Goal: Task Accomplishment & Management: Manage account settings

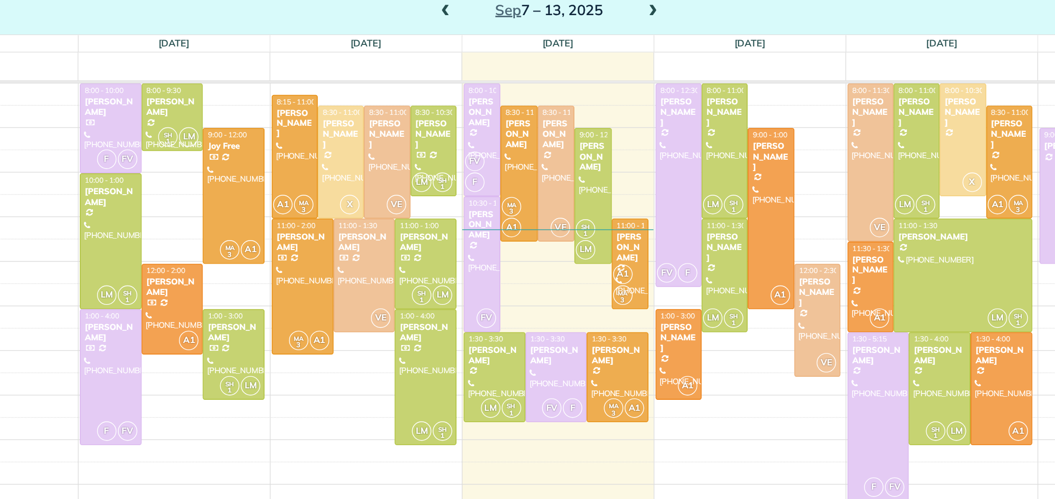
scroll to position [4, 4]
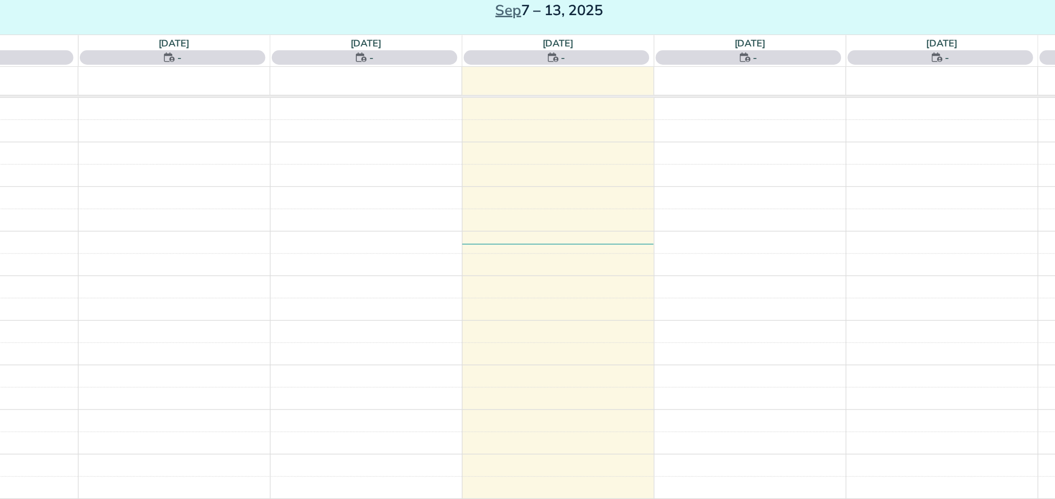
scroll to position [4, 4]
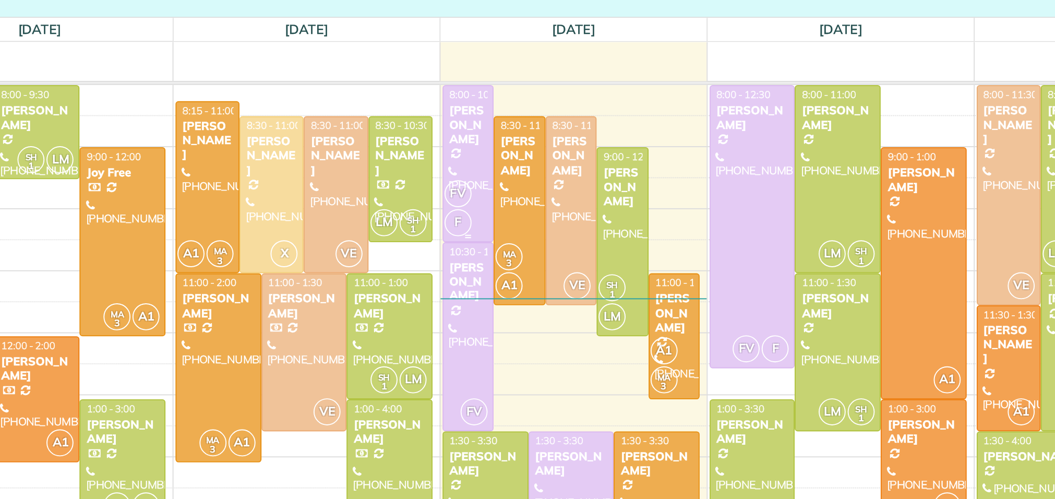
click at [498, 178] on div at bounding box center [504, 178] width 26 height 81
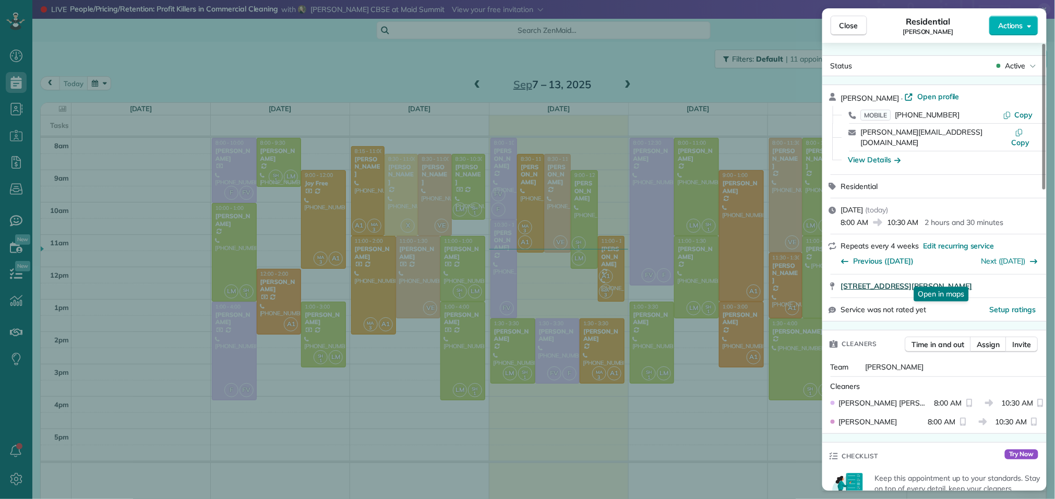
click at [914, 281] on span "103 Emerald Isle Court Montgomery TX 77316" at bounding box center [906, 286] width 131 height 10
click at [846, 19] on button "Close" at bounding box center [848, 26] width 37 height 20
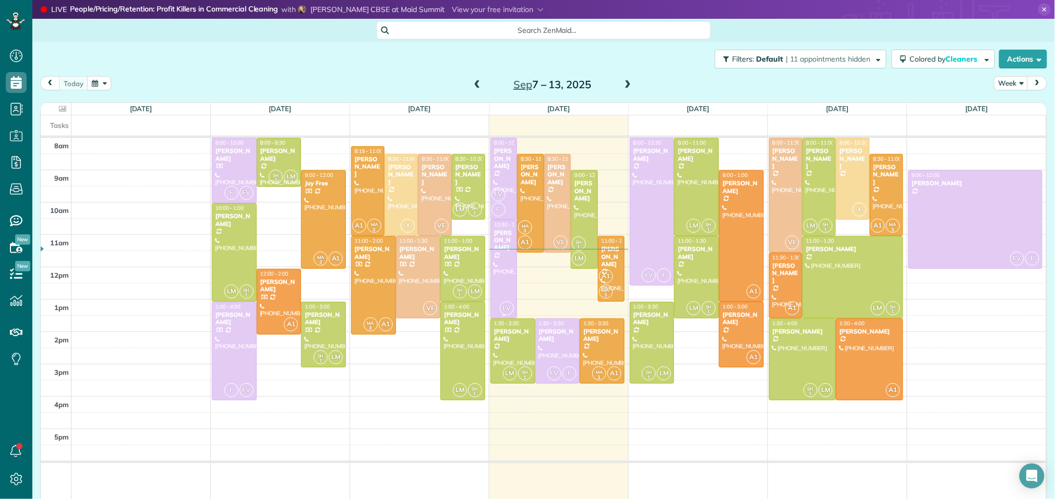
click at [499, 268] on div at bounding box center [504, 269] width 26 height 98
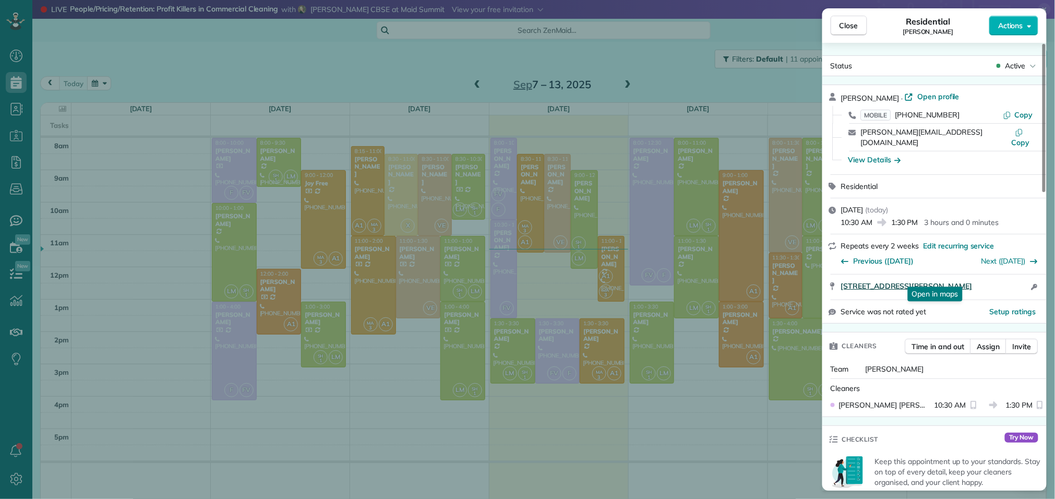
click at [936, 281] on span "232 Lookout Ridge Drive Montgomery TX 77316" at bounding box center [906, 286] width 131 height 10
click at [849, 19] on button "Close" at bounding box center [848, 26] width 37 height 20
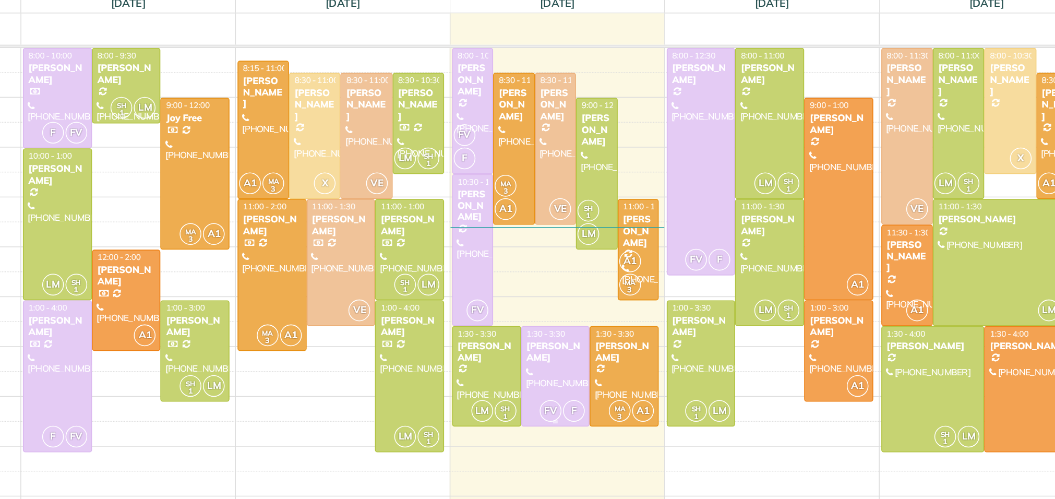
click at [562, 336] on div "[PERSON_NAME]" at bounding box center [557, 335] width 39 height 15
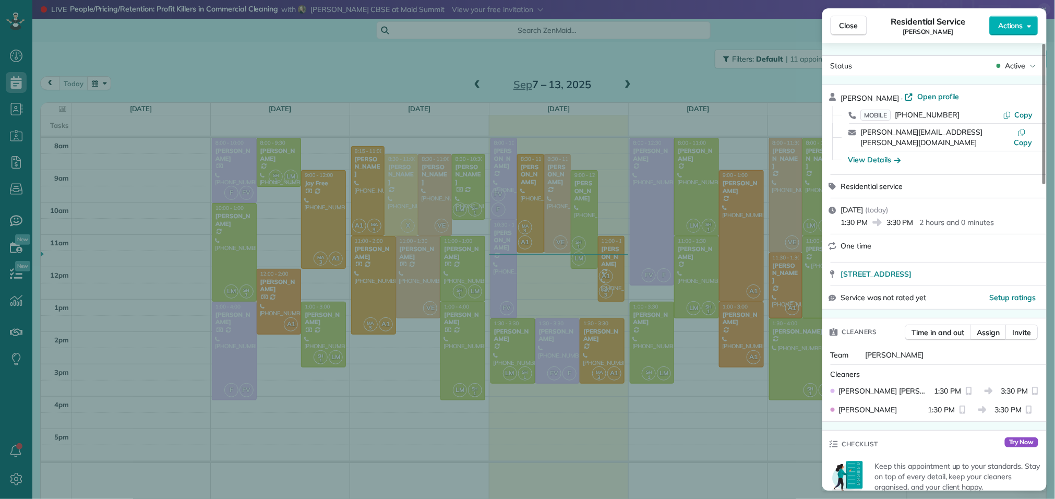
scroll to position [74, 0]
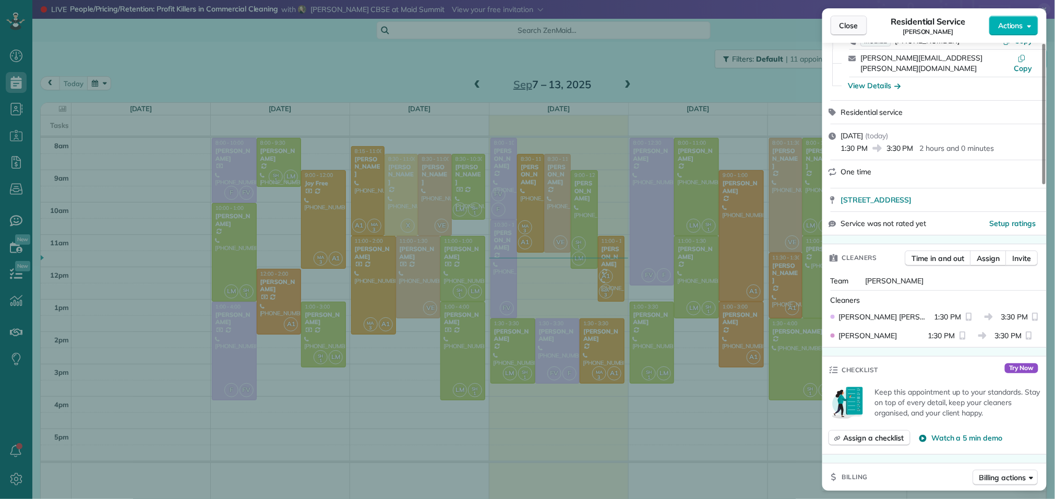
click at [857, 21] on span "Close" at bounding box center [848, 25] width 19 height 10
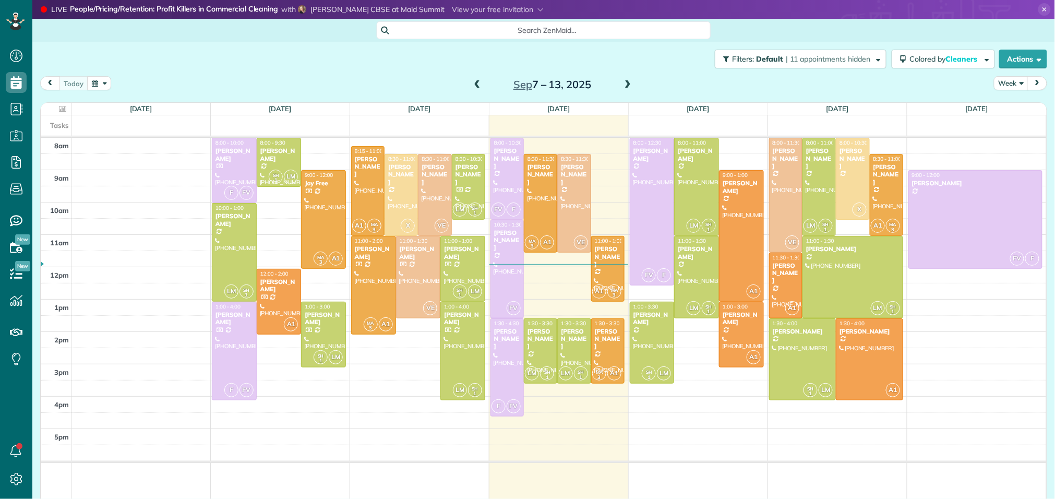
scroll to position [4, 4]
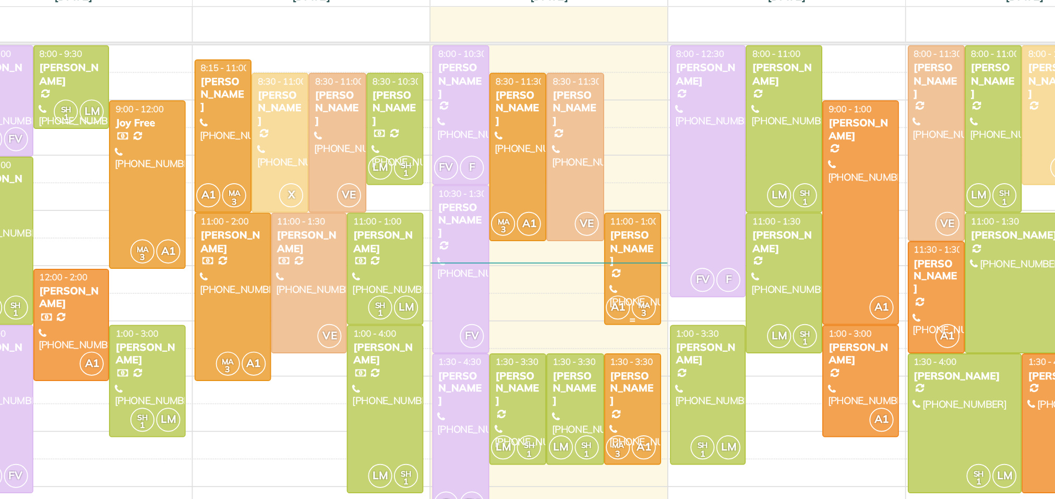
click at [610, 284] on div "A1 MA 3" at bounding box center [607, 291] width 30 height 15
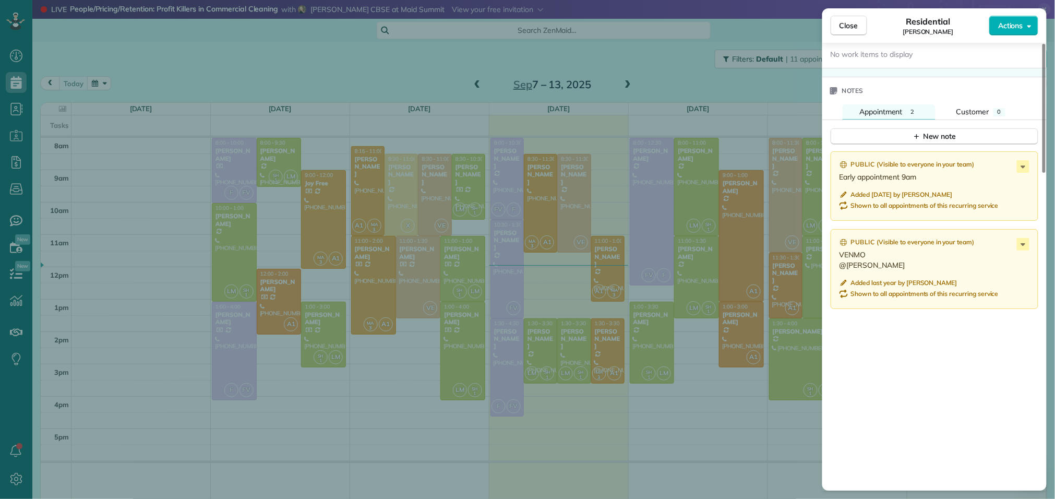
scroll to position [862, 0]
click at [849, 23] on span "Close" at bounding box center [848, 25] width 19 height 10
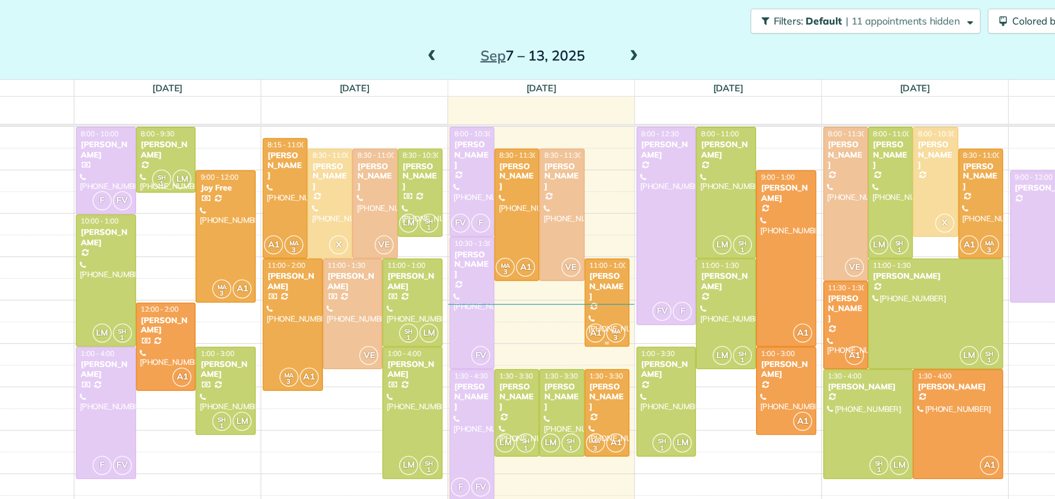
click at [611, 257] on div "[PERSON_NAME]" at bounding box center [607, 256] width 27 height 22
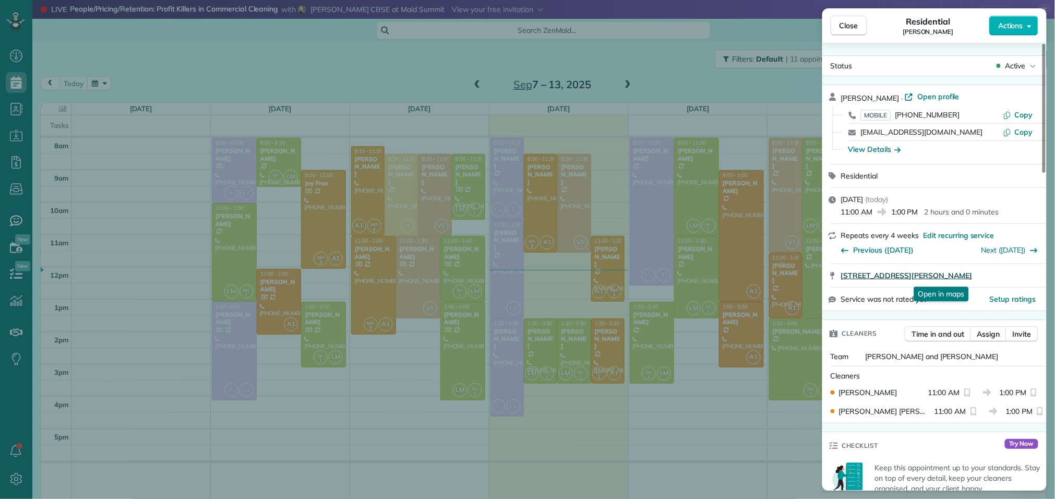
click at [871, 278] on span "210 Thistle Drive Montgomery TX 77316" at bounding box center [906, 275] width 131 height 10
click at [840, 32] on button "Close" at bounding box center [848, 26] width 37 height 20
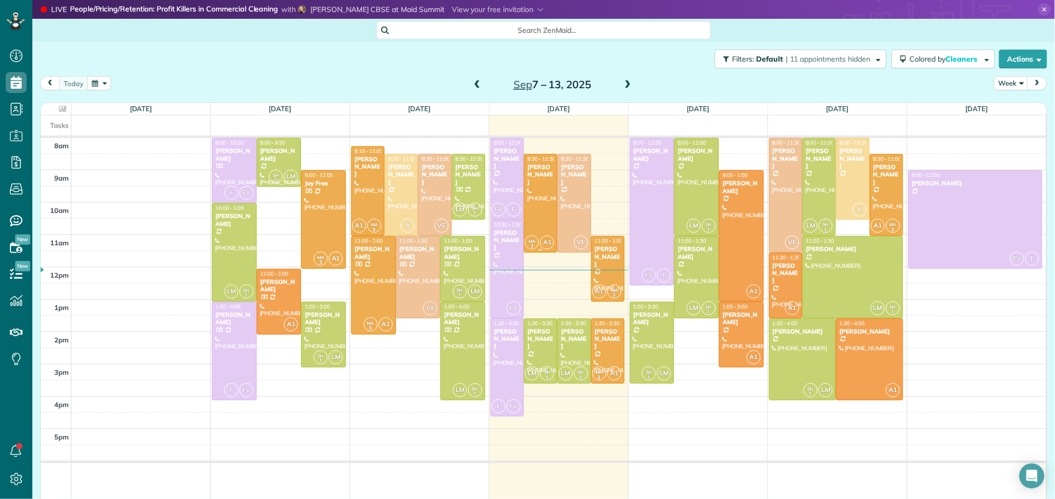
click at [542, 191] on div at bounding box center [540, 203] width 32 height 98
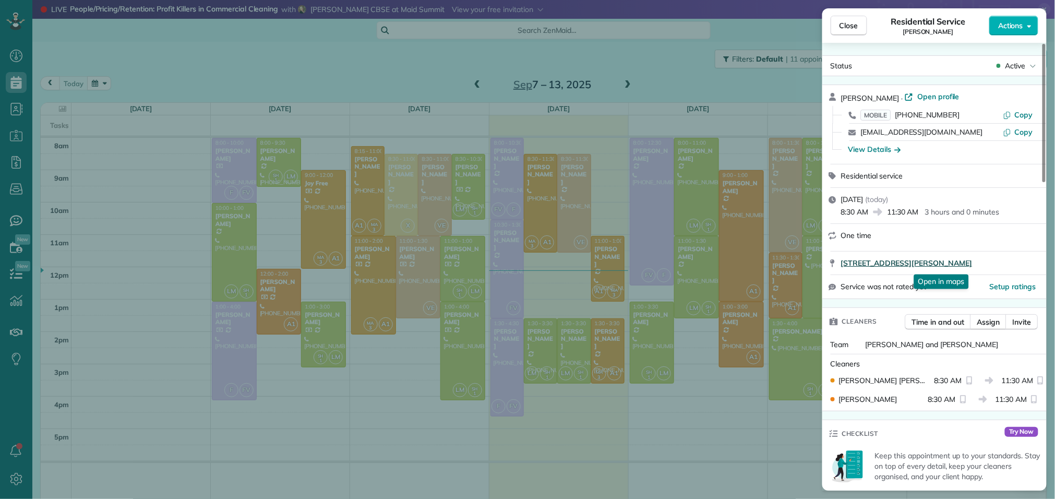
click at [901, 264] on span "158 Ballantyne Drive Montgomery TX 77316" at bounding box center [906, 263] width 131 height 10
click at [853, 26] on span "Close" at bounding box center [848, 25] width 19 height 10
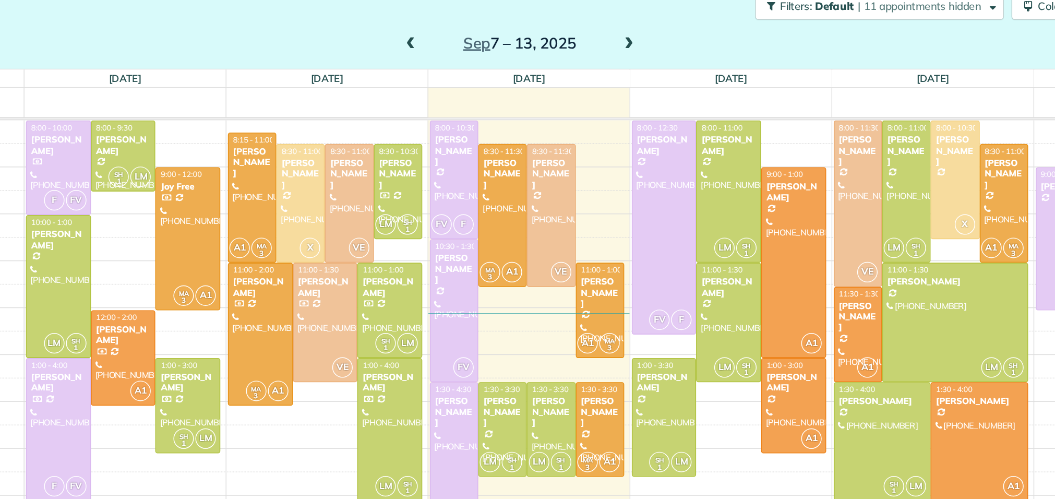
scroll to position [32, 0]
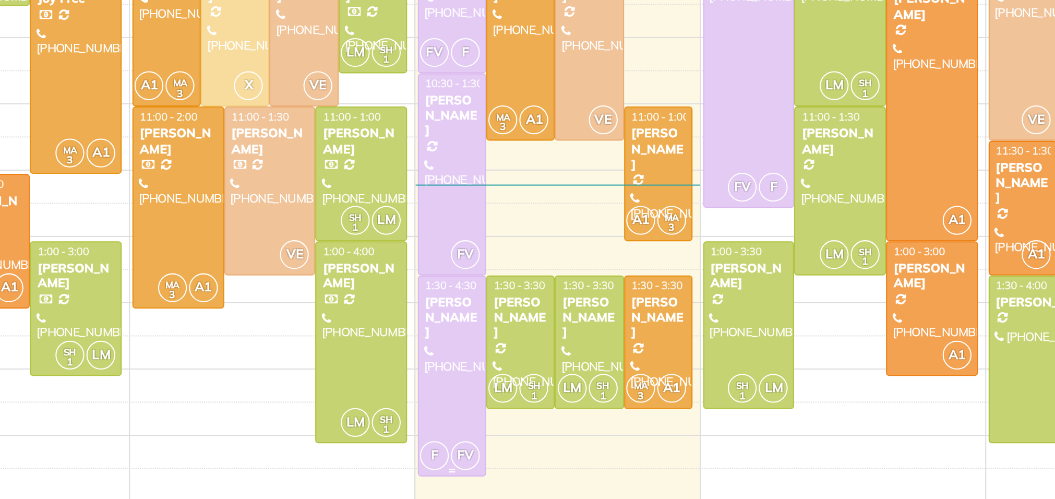
click at [510, 366] on div "F FV" at bounding box center [506, 373] width 30 height 15
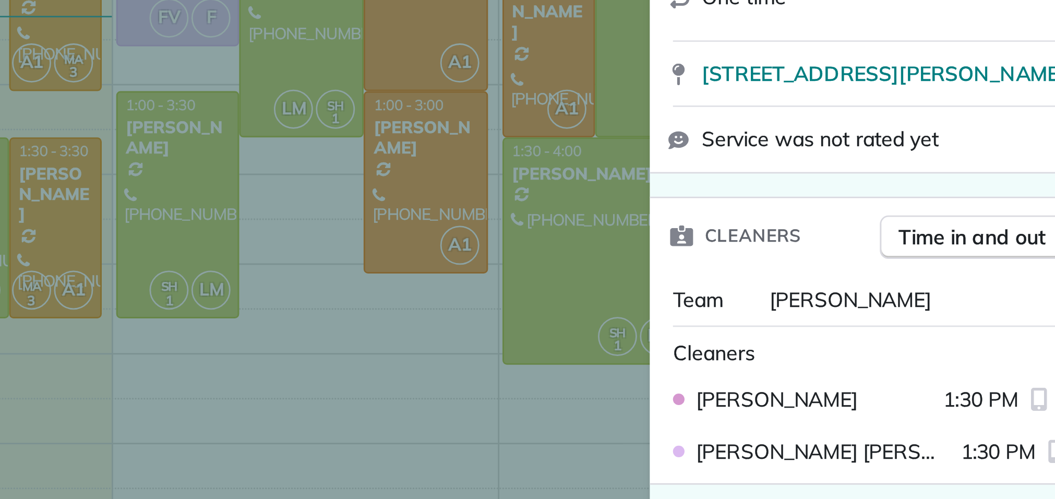
scroll to position [61, 0]
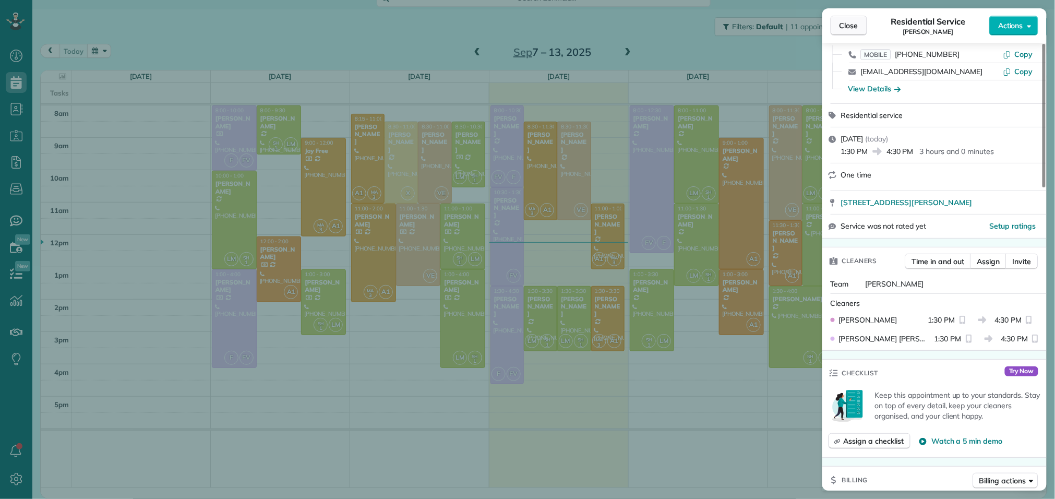
click at [848, 28] on span "Close" at bounding box center [848, 25] width 19 height 10
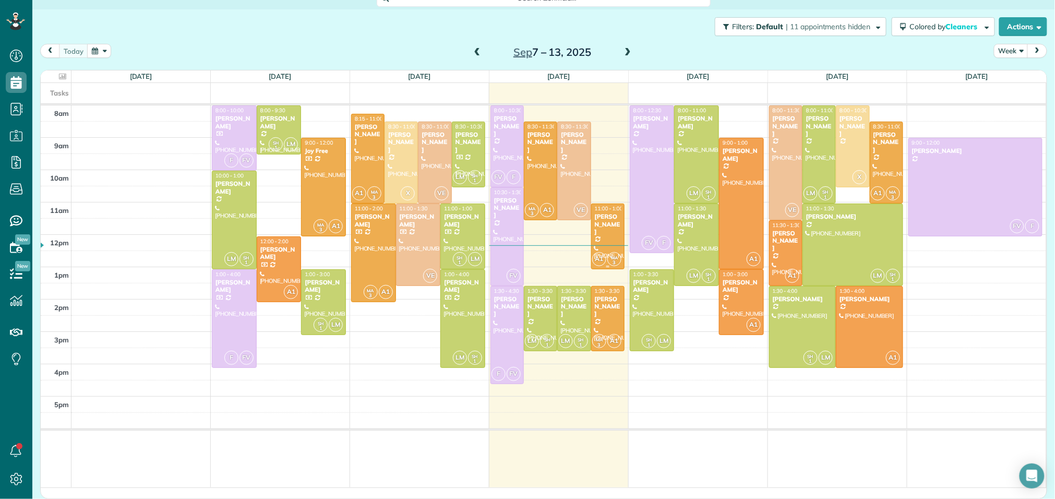
click at [610, 216] on div "Lindsay Scott" at bounding box center [607, 224] width 27 height 22
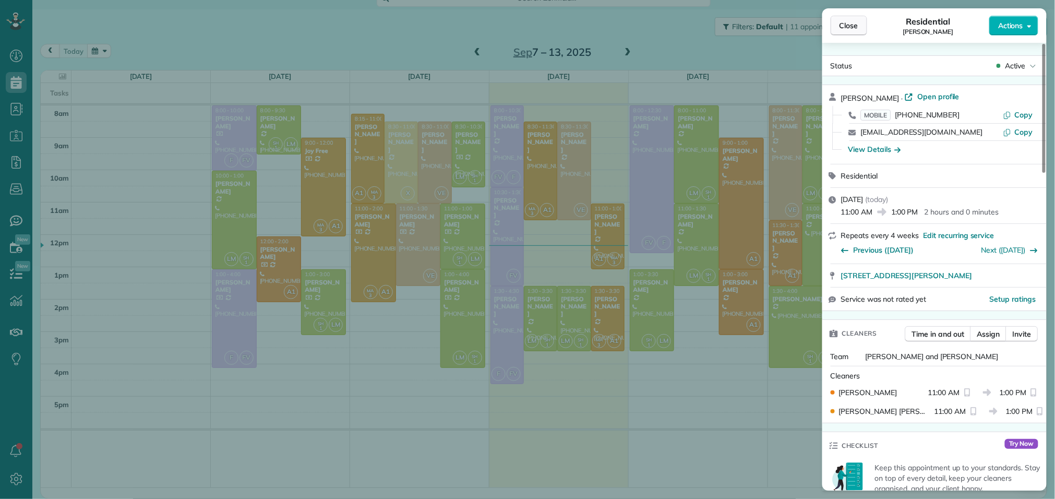
click at [854, 27] on span "Close" at bounding box center [848, 25] width 19 height 10
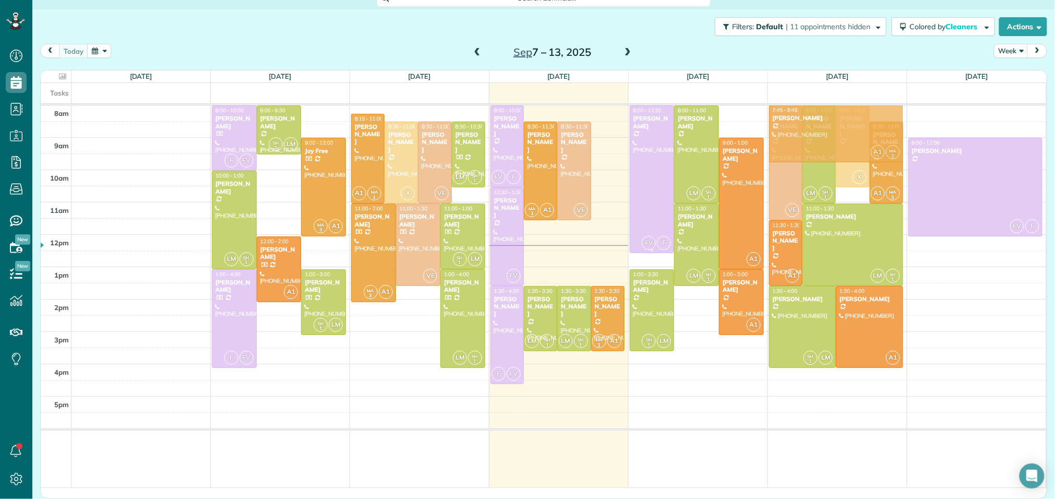
drag, startPoint x: 607, startPoint y: 224, endPoint x: 844, endPoint y: 114, distance: 261.6
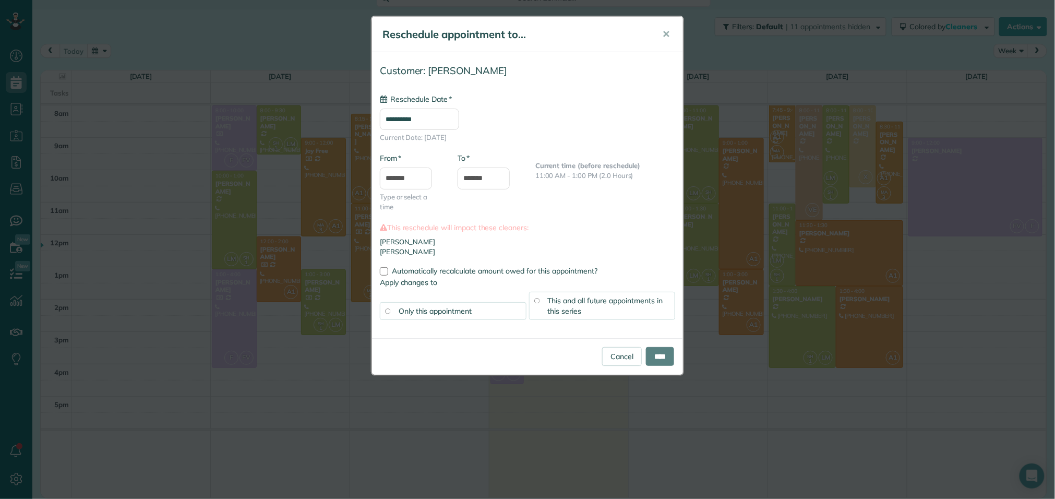
type input "**********"
click at [611, 362] on link "Cancel" at bounding box center [622, 356] width 40 height 19
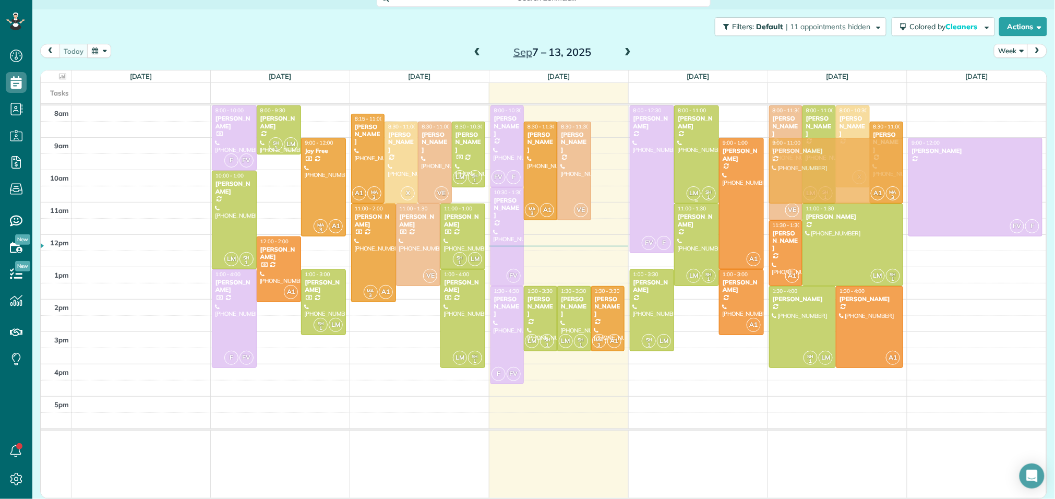
drag, startPoint x: 606, startPoint y: 221, endPoint x: 858, endPoint y: 153, distance: 260.8
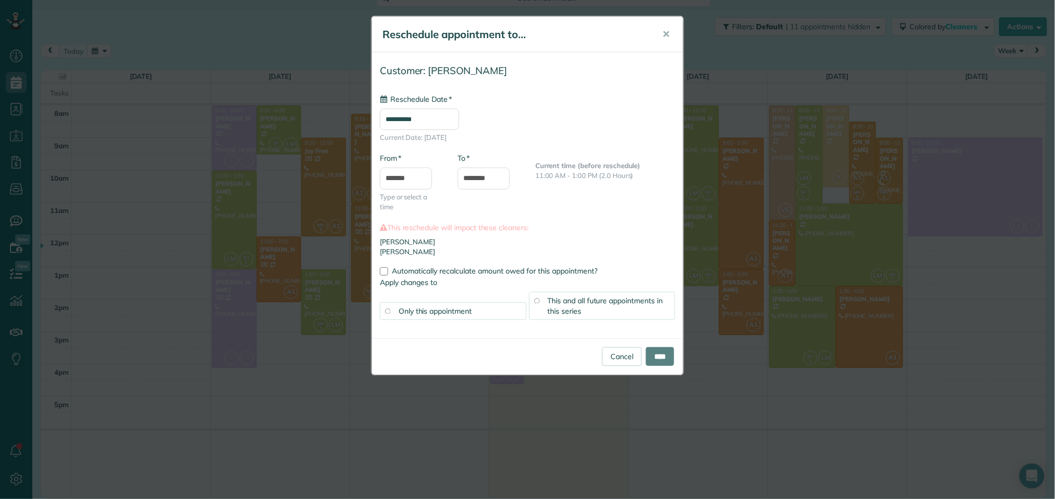
type input "**********"
click at [653, 354] on input "****" at bounding box center [660, 356] width 28 height 19
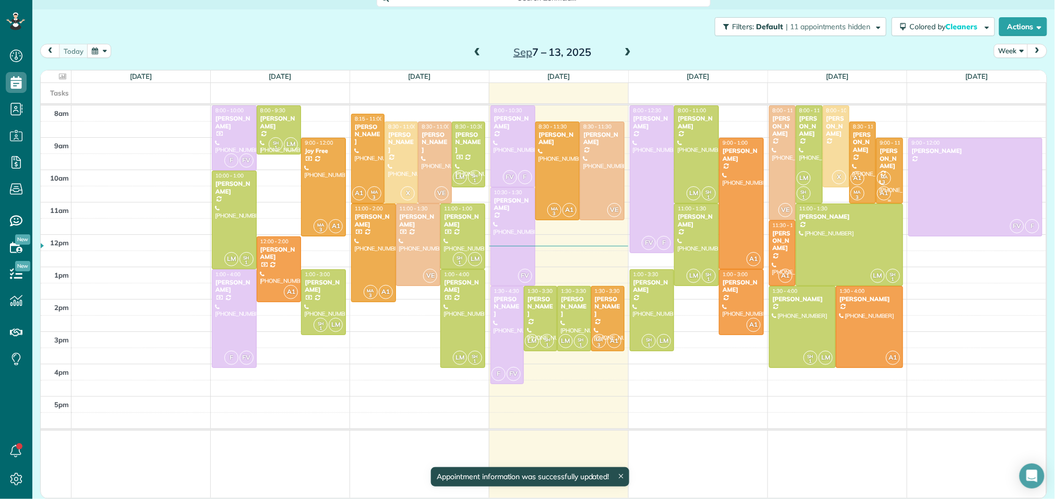
click at [887, 156] on div "Lindsay Scott" at bounding box center [889, 158] width 20 height 22
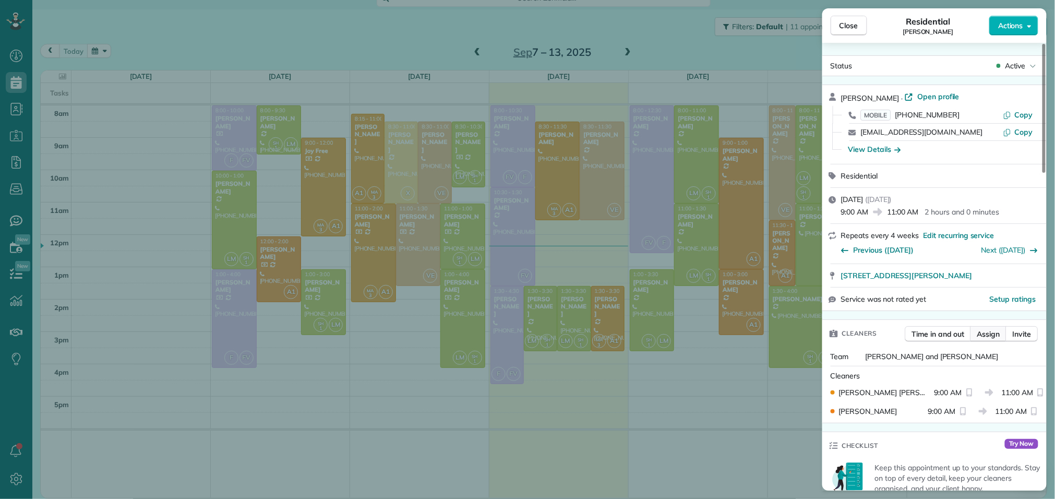
click at [991, 339] on span "Assign" at bounding box center [988, 334] width 23 height 10
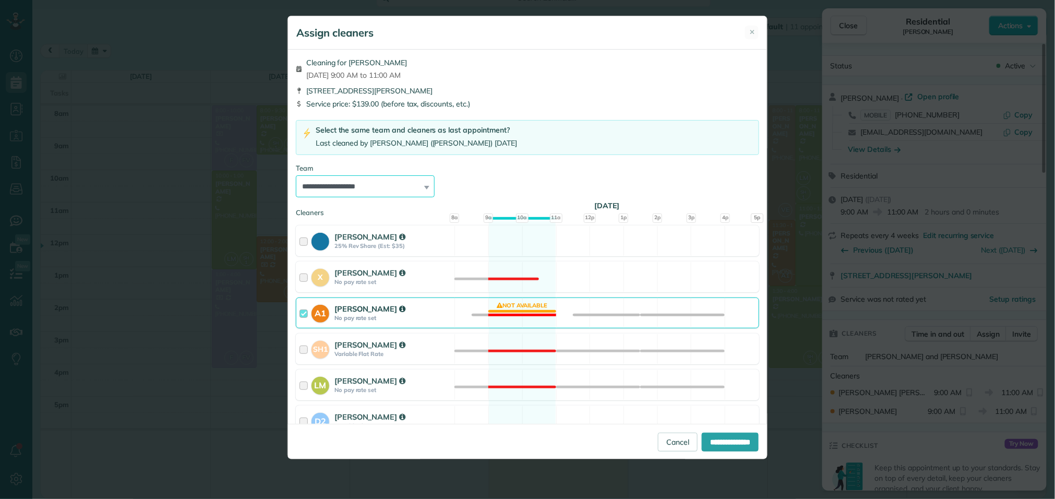
click at [406, 184] on select "**********" at bounding box center [365, 186] width 139 height 22
select select "*****"
click at [296, 176] on select "**********" at bounding box center [365, 186] width 139 height 22
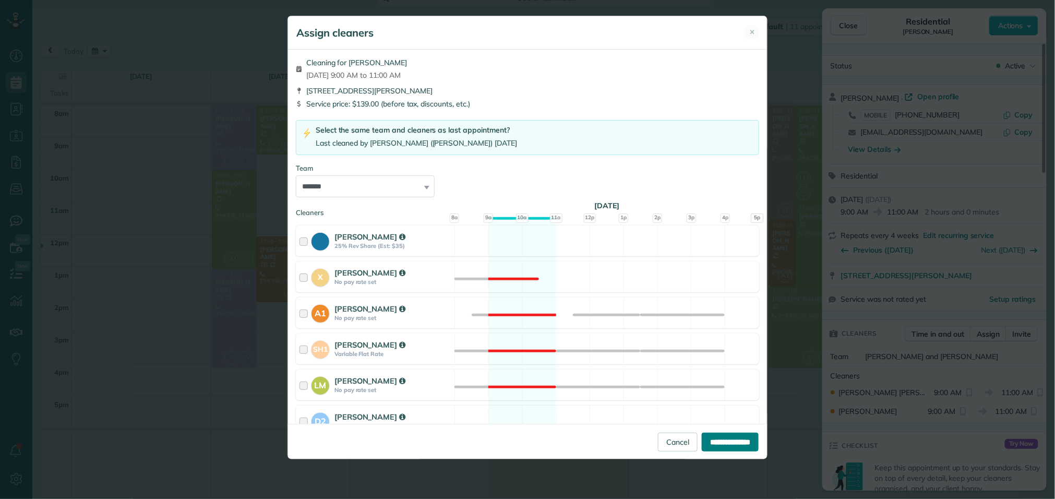
click at [713, 440] on input "**********" at bounding box center [730, 441] width 57 height 19
type input "**********"
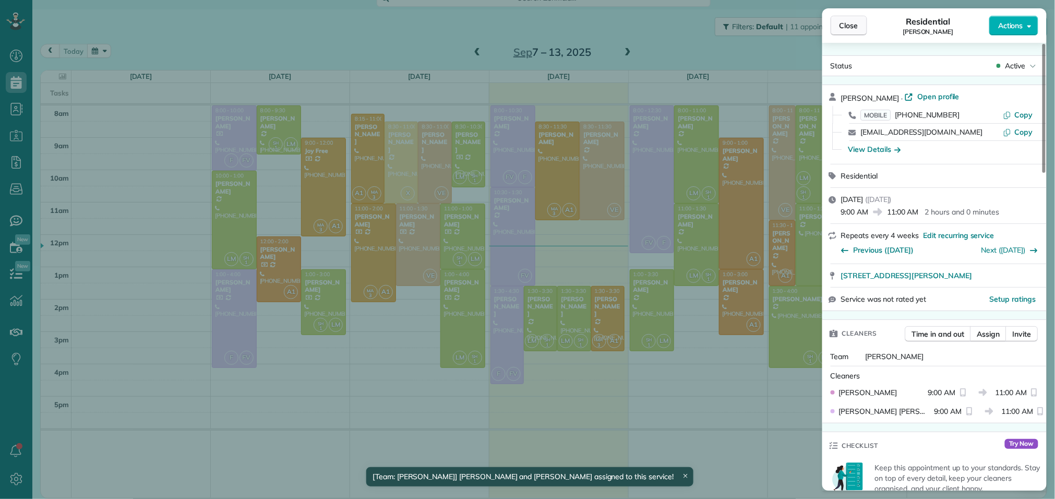
click at [862, 26] on button "Close" at bounding box center [848, 26] width 37 height 20
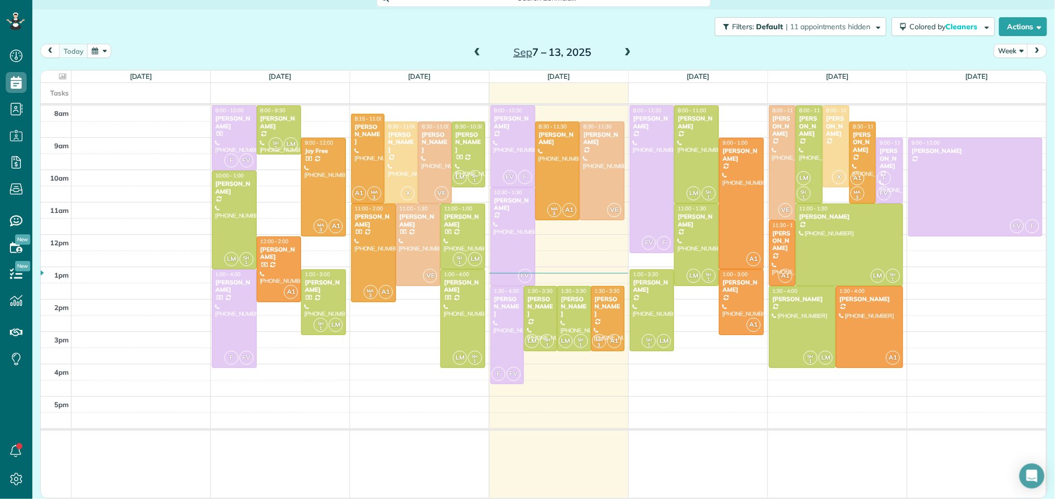
click at [628, 49] on span at bounding box center [627, 52] width 11 height 9
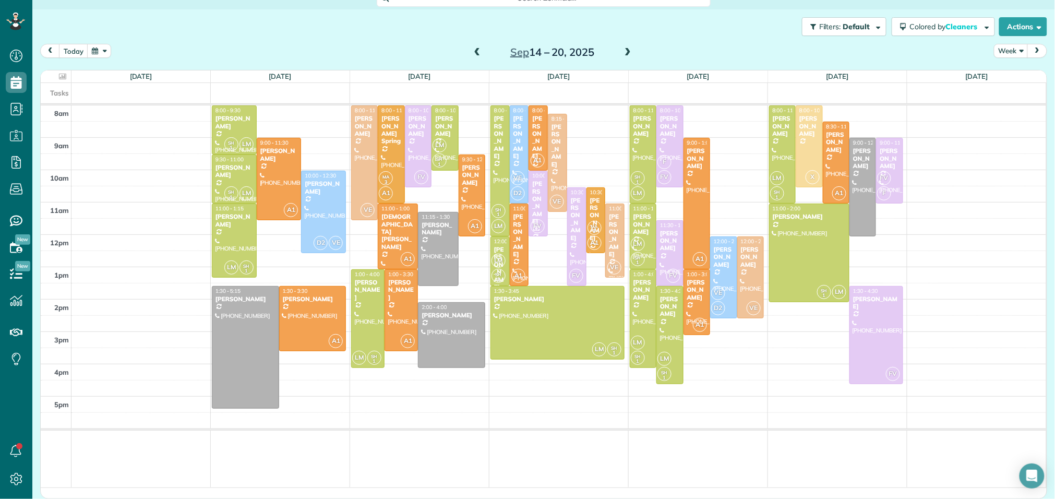
click at [630, 50] on span at bounding box center [627, 52] width 11 height 9
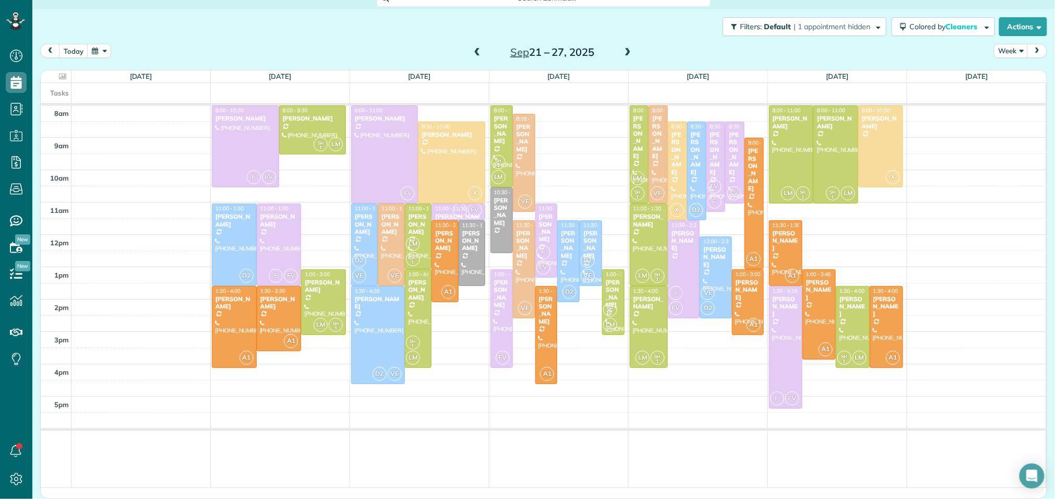
click at [630, 50] on span at bounding box center [627, 52] width 11 height 9
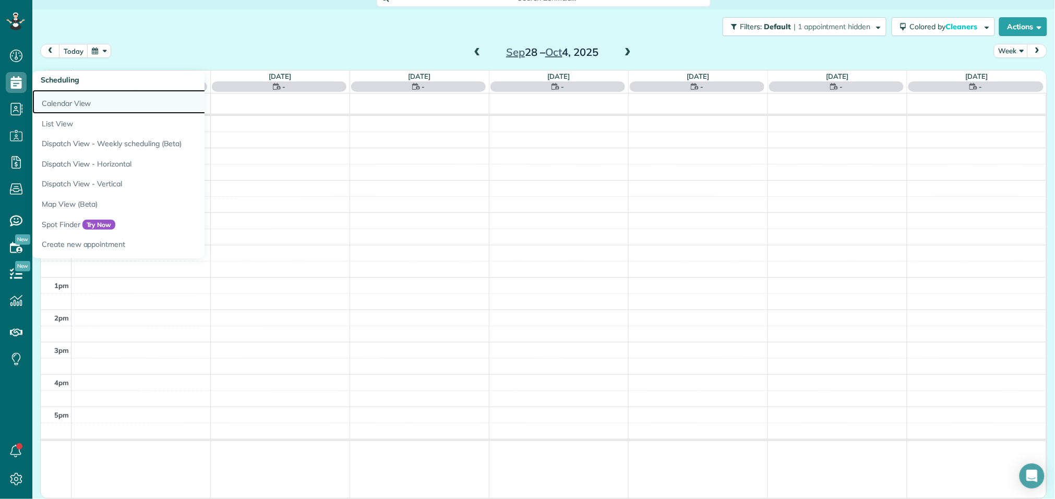
click at [49, 99] on link "Calendar View" at bounding box center [162, 102] width 261 height 24
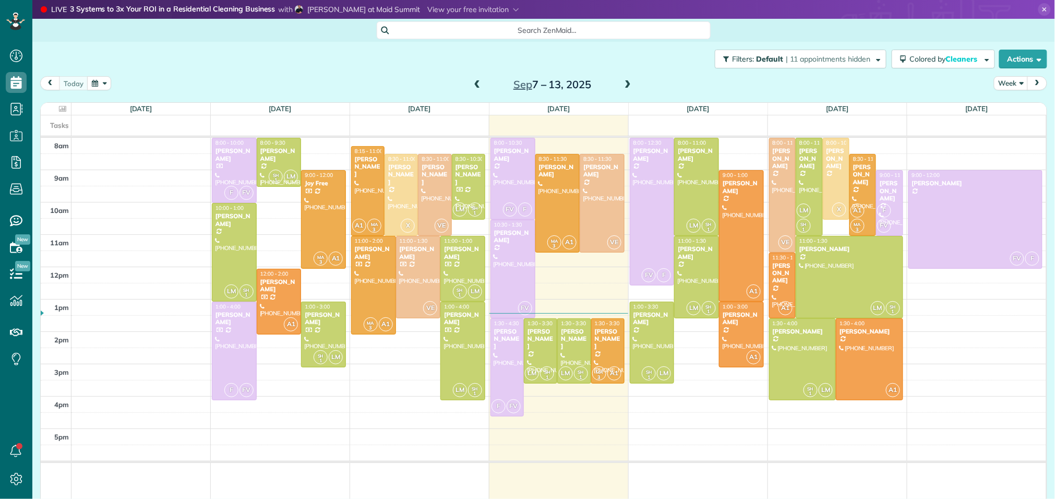
scroll to position [4, 4]
click at [629, 87] on span at bounding box center [627, 84] width 11 height 9
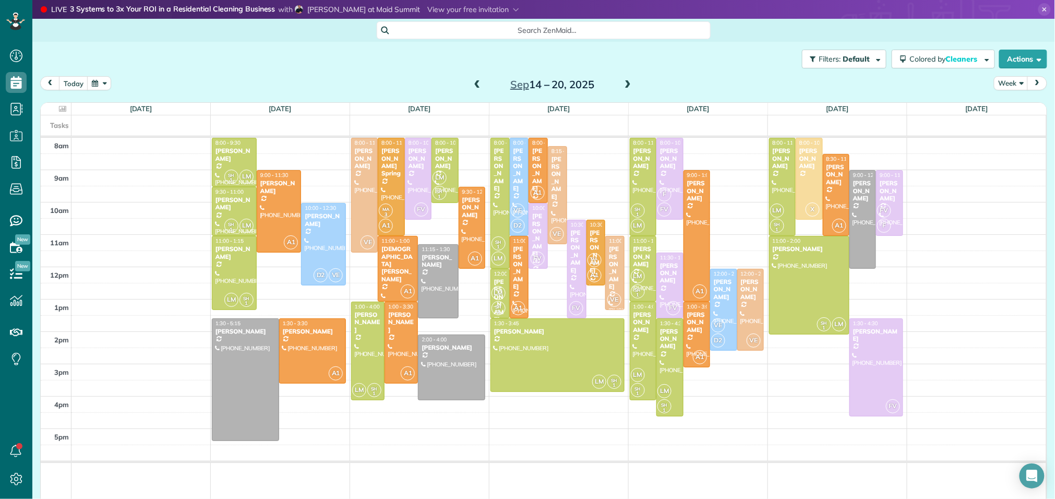
click at [294, 138] on hr at bounding box center [543, 137] width 1005 height 2
click at [290, 141] on div "8am 9am 10am 11am 12pm 1pm 2pm 3pm 4pm 5pm SH 1 LM 8:00 - 9:30 Mrs. Cazalet (71…" at bounding box center [543, 329] width 1005 height 382
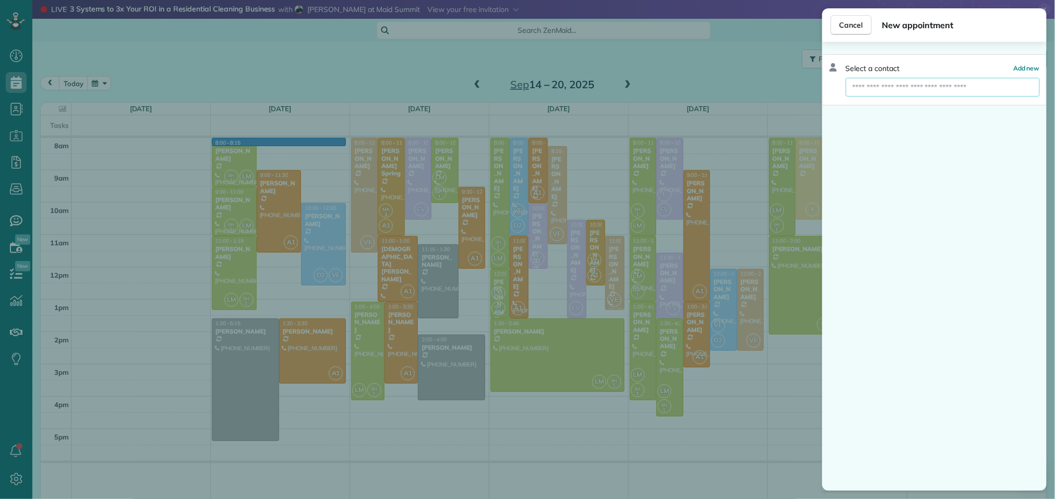
click at [923, 86] on input "text" at bounding box center [943, 87] width 194 height 19
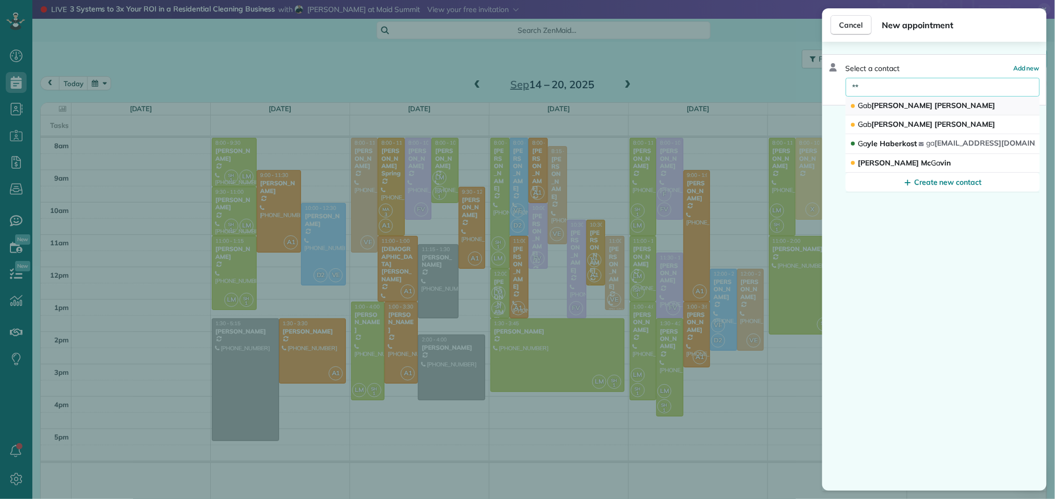
type input "*"
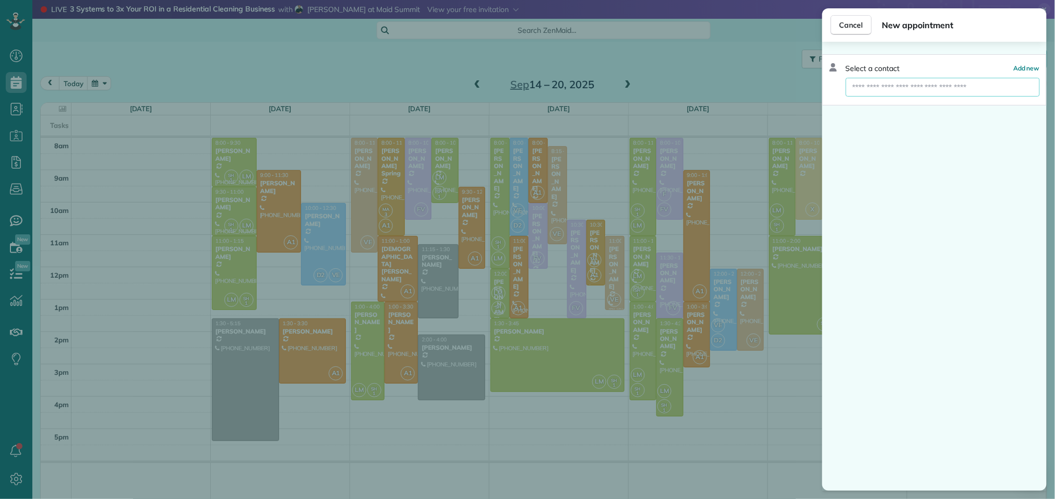
click at [715, 72] on div "Cancel New appointment Select a contact Add new" at bounding box center [527, 249] width 1055 height 499
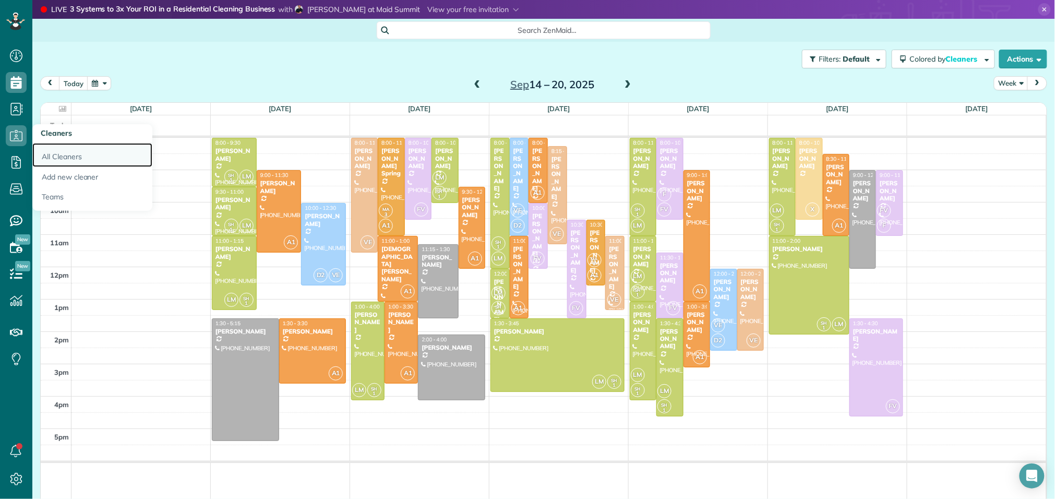
click at [55, 154] on link "All Cleaners" at bounding box center [92, 155] width 120 height 24
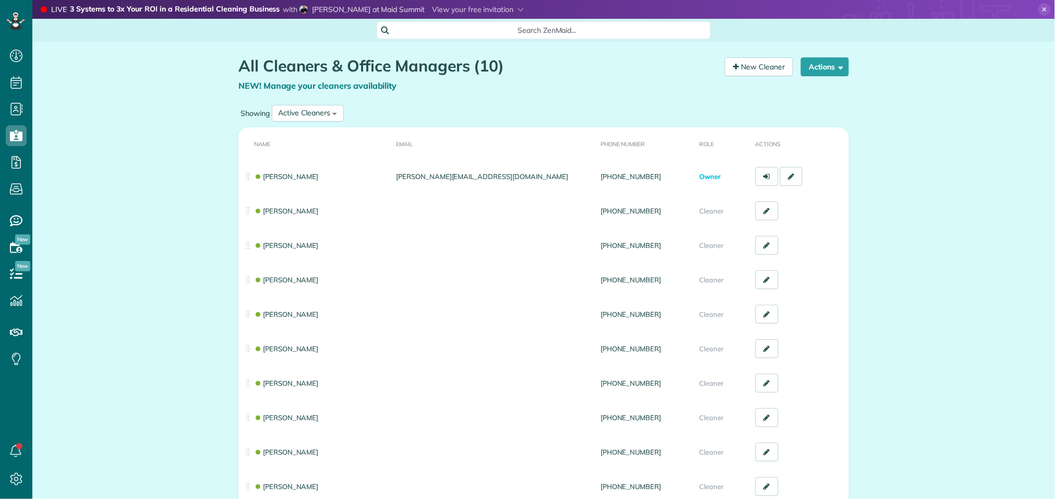
scroll to position [4, 4]
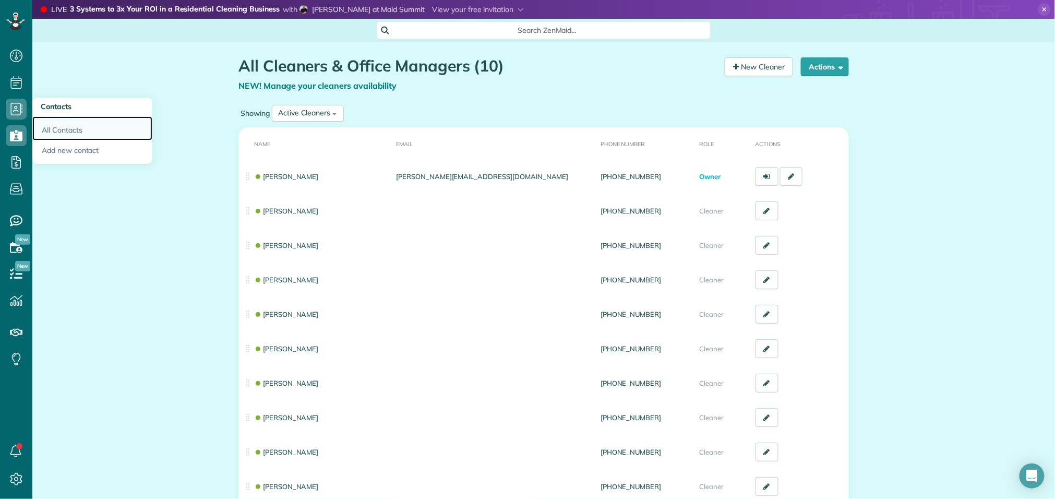
click at [60, 129] on link "All Contacts" at bounding box center [92, 128] width 120 height 24
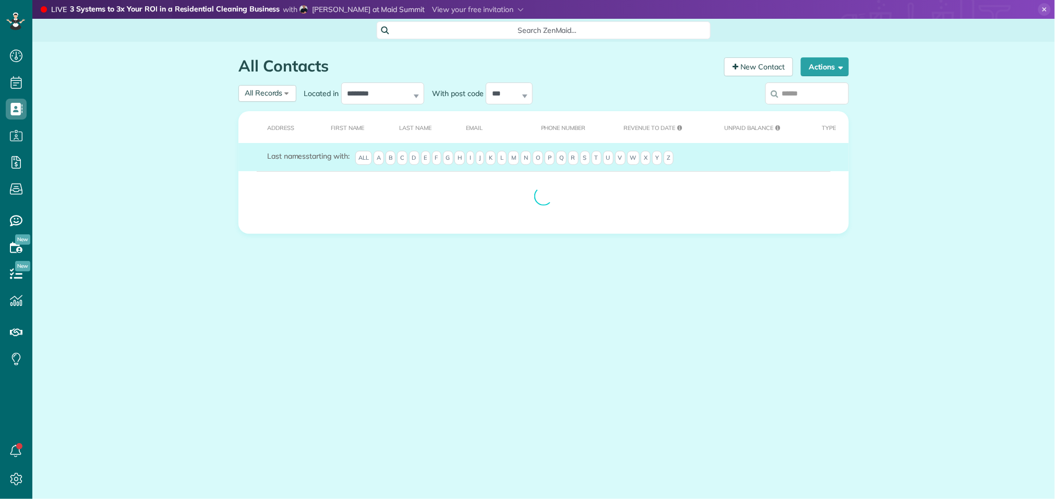
scroll to position [4, 4]
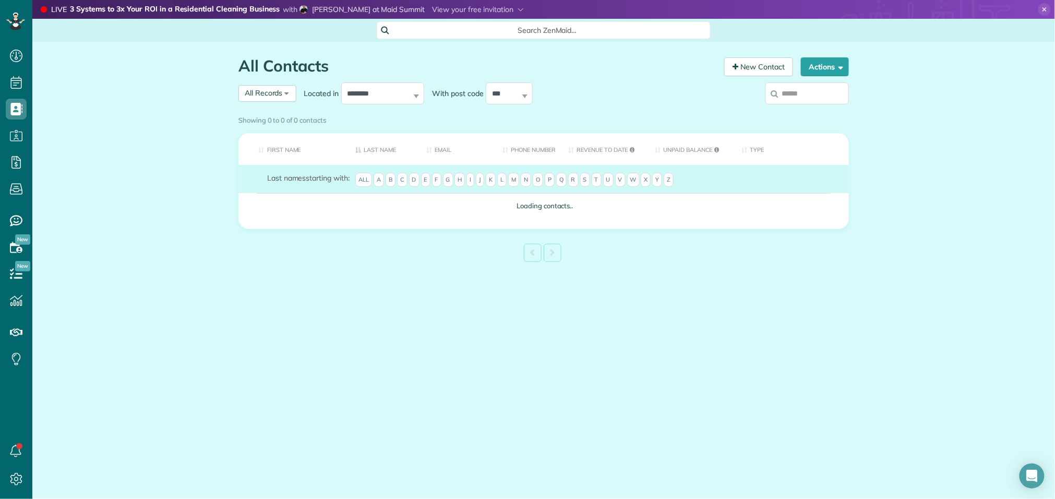
click at [806, 93] on input "search" at bounding box center [806, 93] width 83 height 22
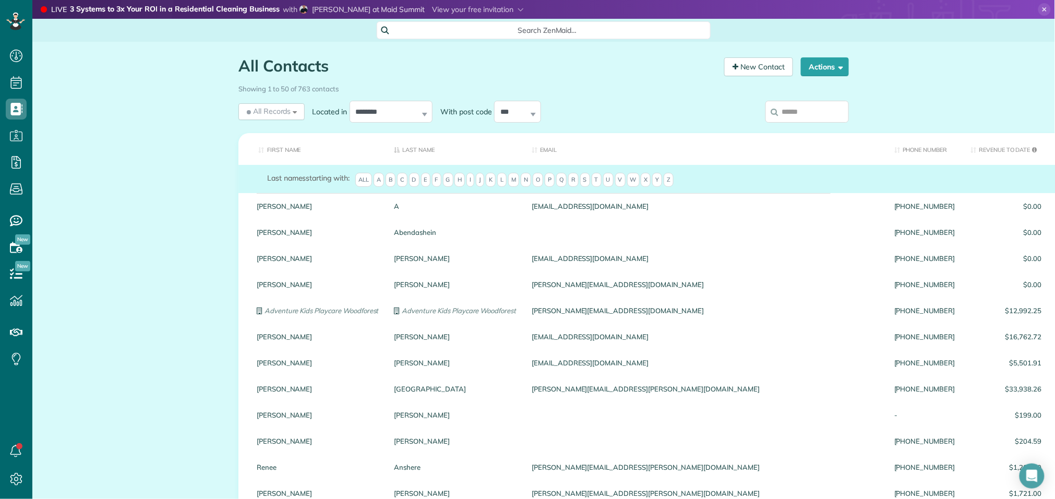
click at [822, 109] on input "search" at bounding box center [806, 112] width 83 height 22
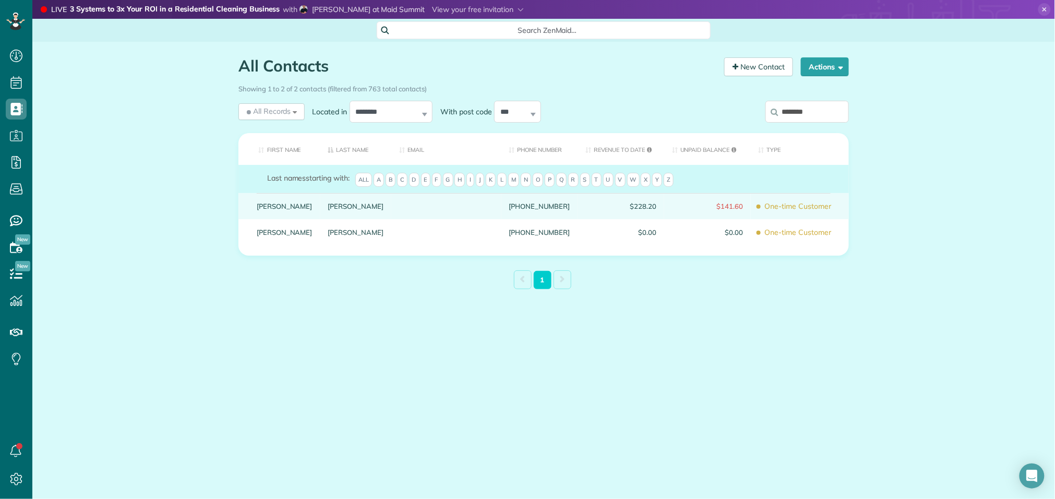
type input "********"
click at [275, 210] on link "[PERSON_NAME]" at bounding box center [285, 205] width 56 height 7
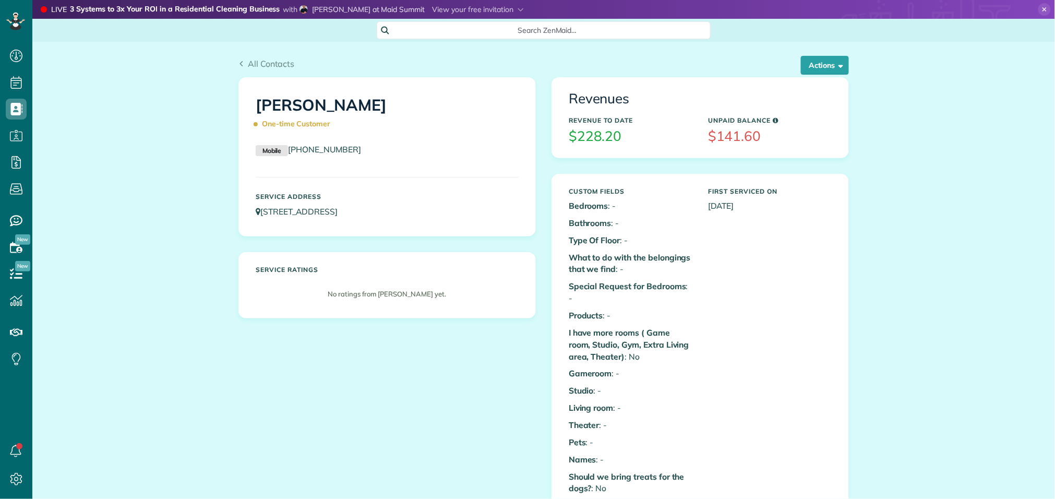
scroll to position [4, 4]
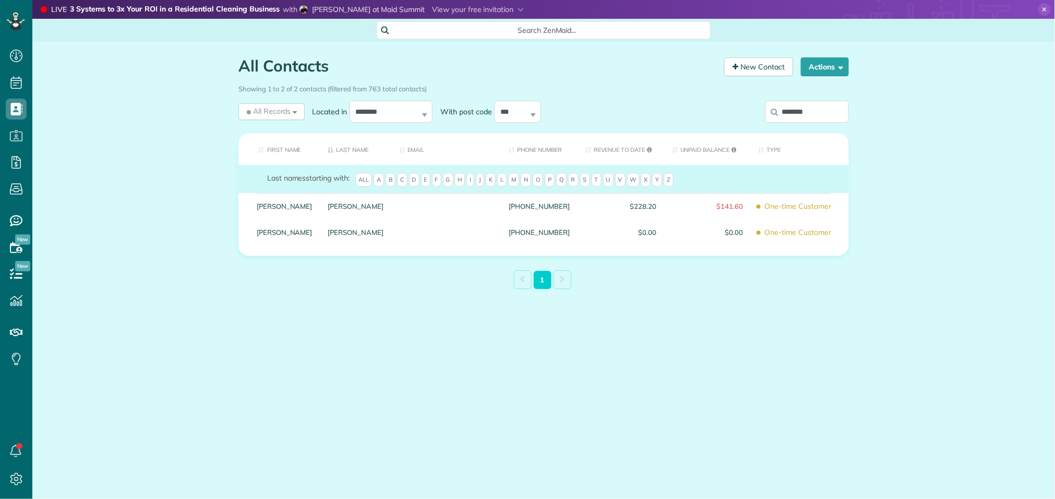
scroll to position [4, 4]
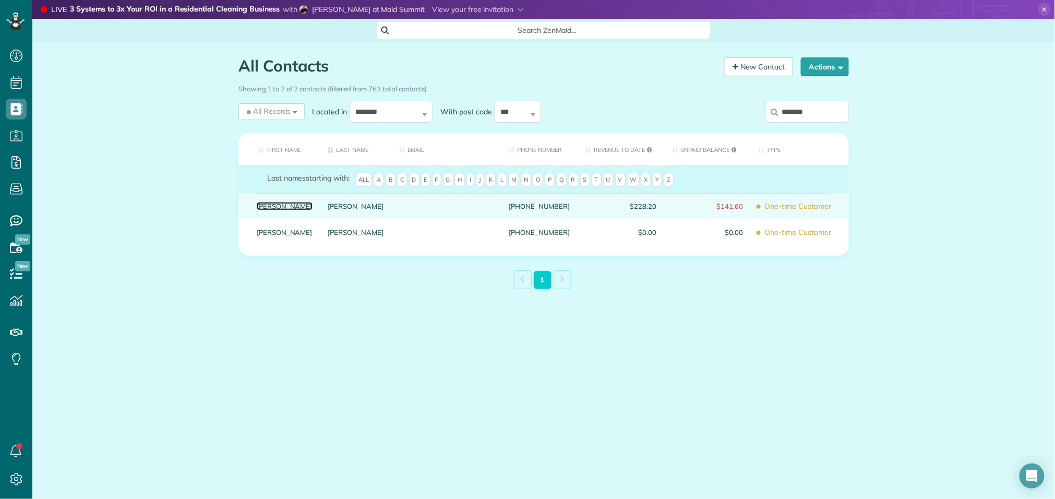
click at [273, 210] on link "Gabriela" at bounding box center [285, 205] width 56 height 7
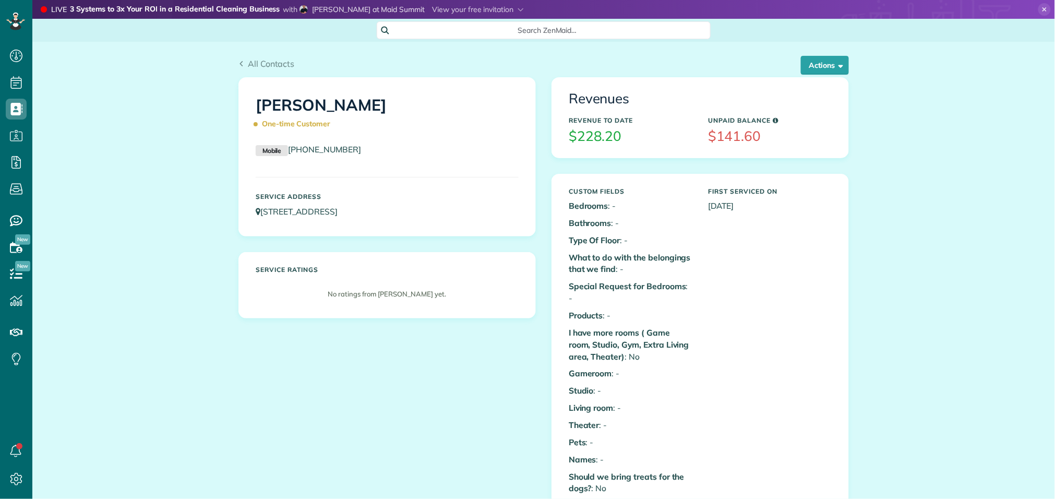
scroll to position [4, 4]
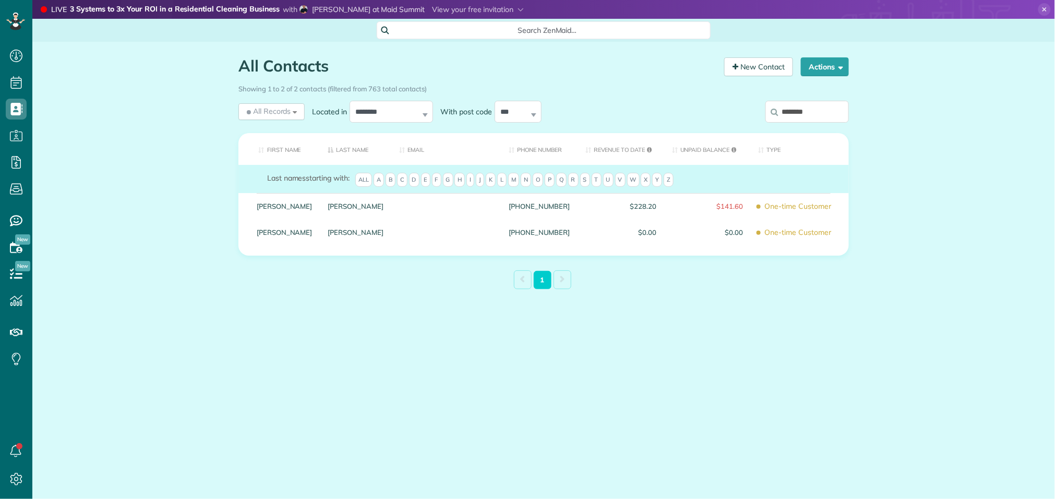
scroll to position [4, 4]
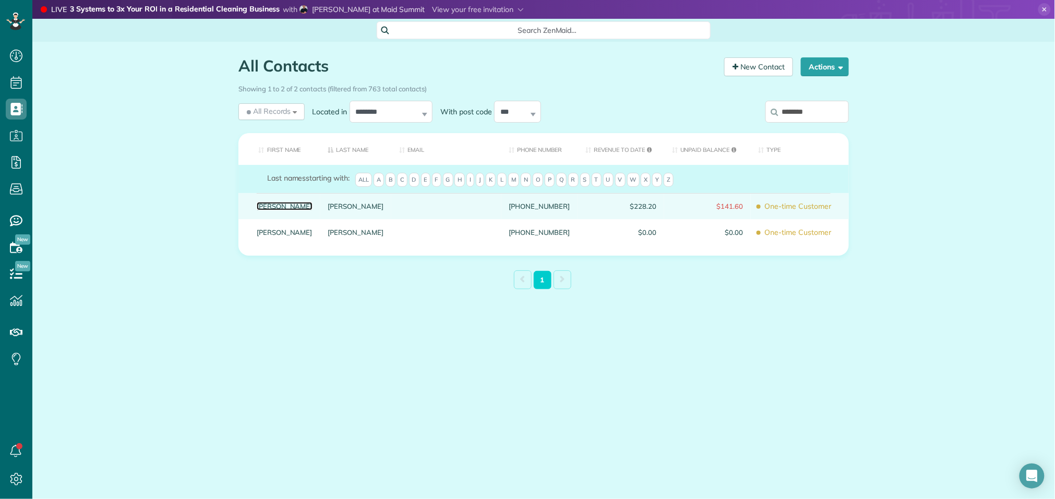
click at [276, 210] on link "[PERSON_NAME]" at bounding box center [285, 205] width 56 height 7
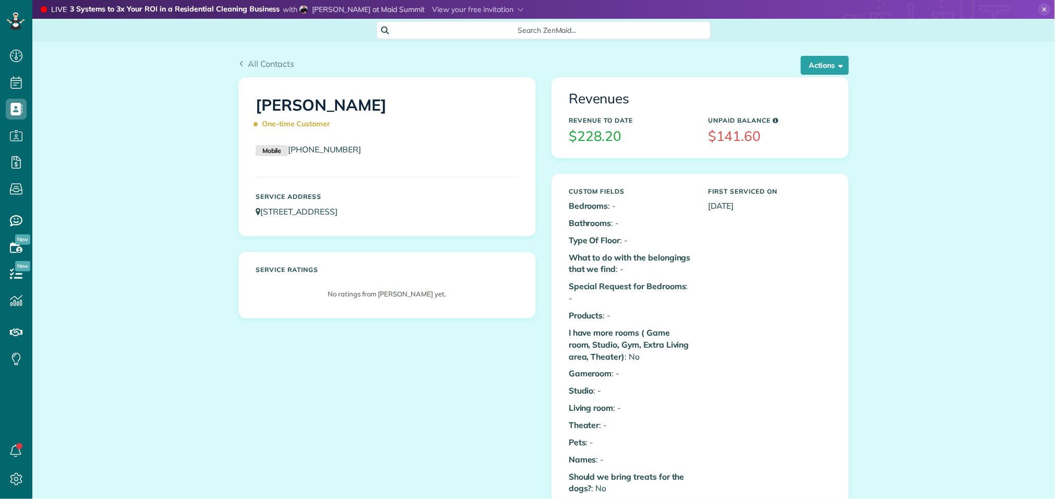
scroll to position [4, 4]
click at [817, 70] on button "Actions" at bounding box center [825, 65] width 48 height 19
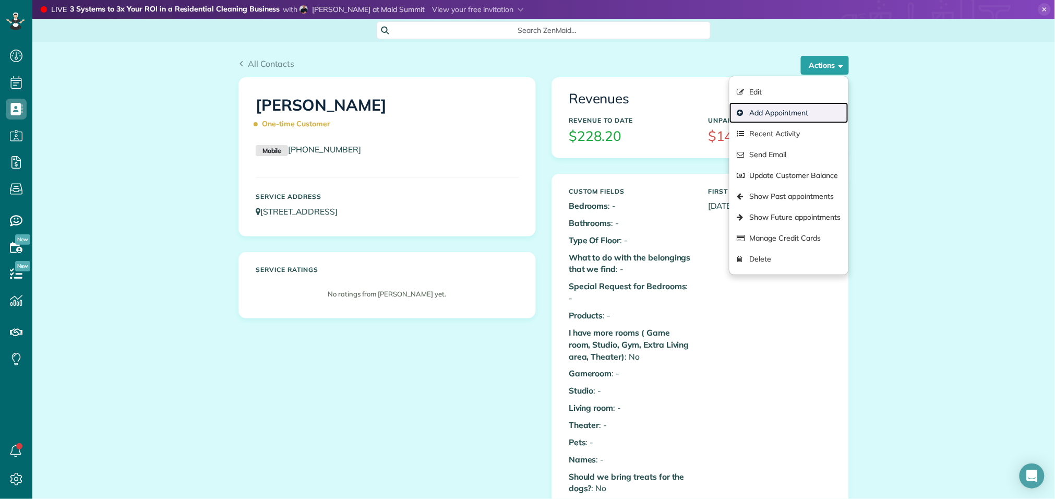
click at [787, 108] on link "Add Appointment" at bounding box center [788, 112] width 119 height 21
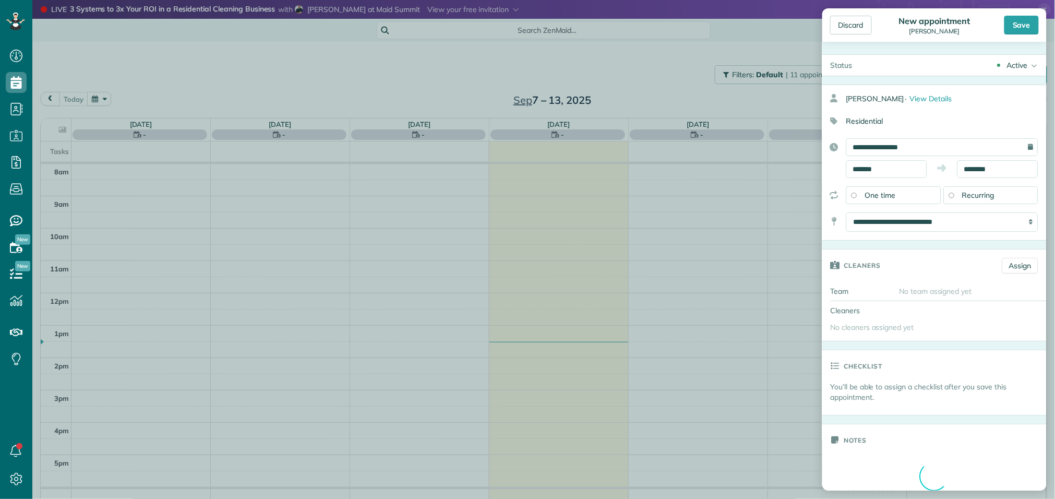
scroll to position [4, 4]
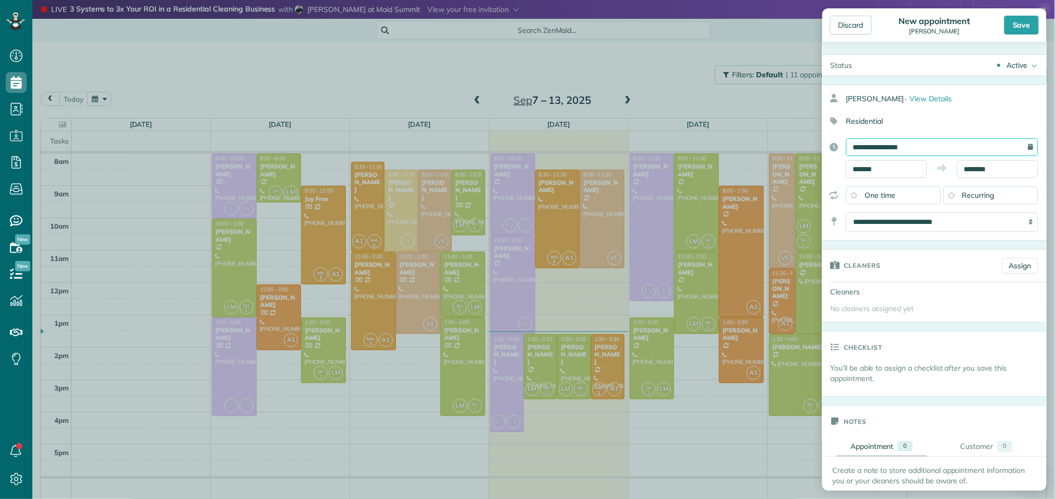
click at [898, 149] on input "**********" at bounding box center [942, 147] width 192 height 18
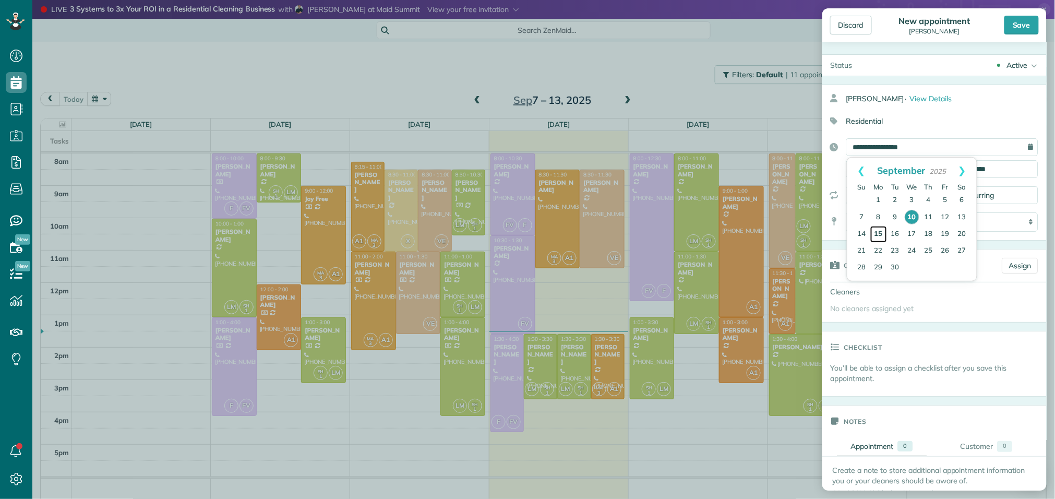
click at [879, 232] on link "15" at bounding box center [878, 234] width 17 height 17
type input "**********"
click at [881, 168] on input "*******" at bounding box center [886, 169] width 81 height 18
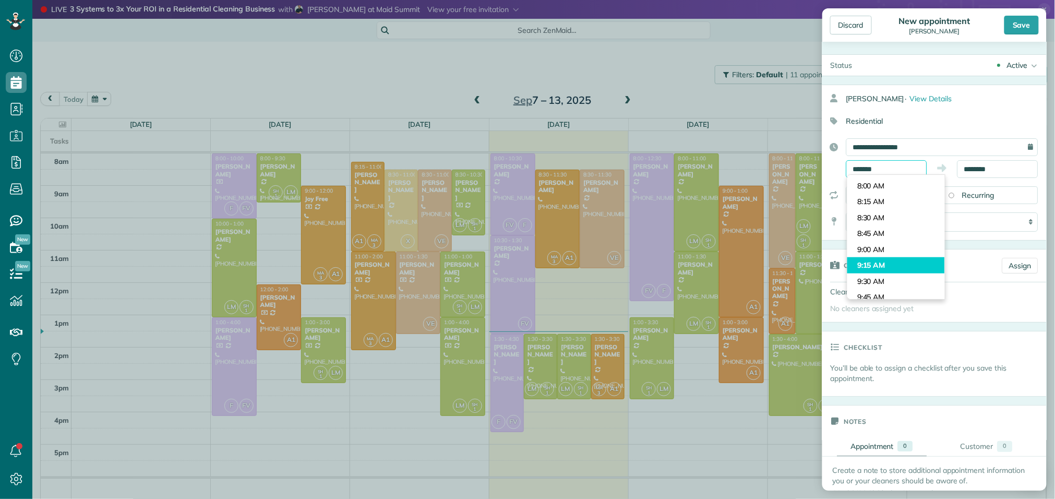
scroll to position [483, 0]
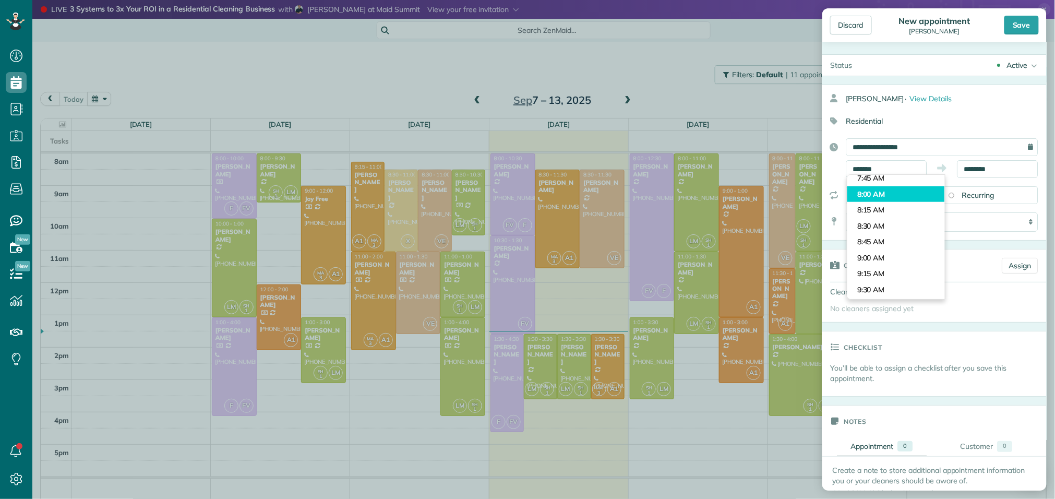
click at [877, 196] on body "Dashboard Scheduling Calendar View List View Dispatch View - Weekly scheduling …" at bounding box center [527, 249] width 1055 height 499
type input "*******"
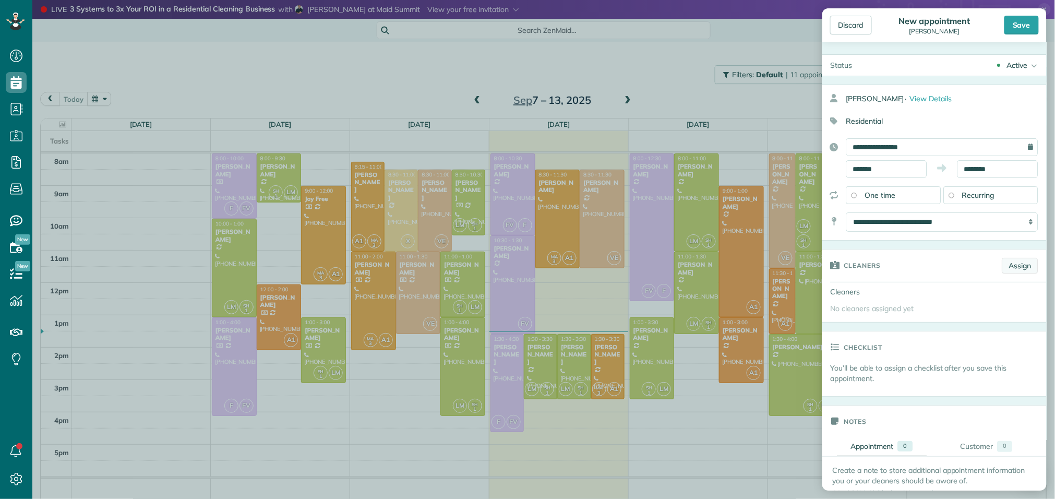
click at [1026, 266] on link "Assign" at bounding box center [1020, 266] width 36 height 16
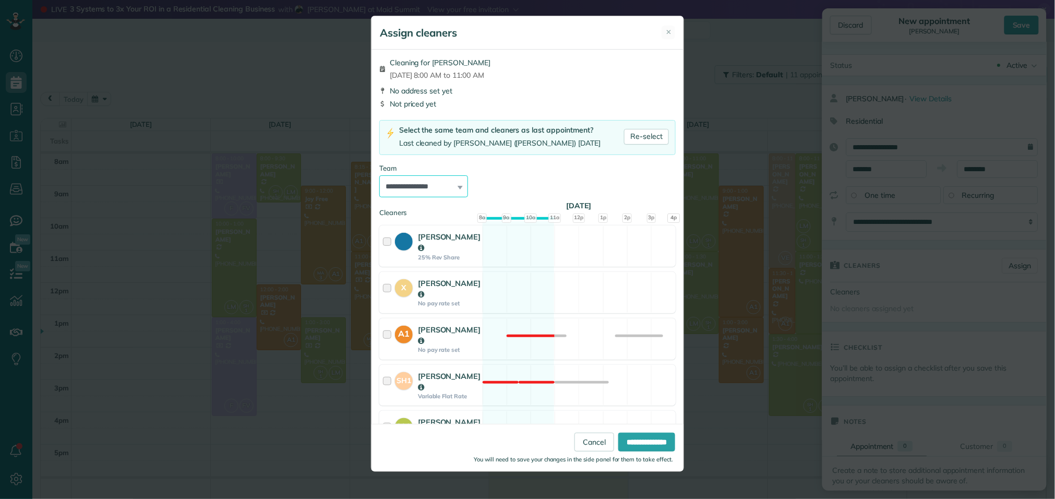
click at [425, 187] on select "**********" at bounding box center [423, 186] width 89 height 22
select select "*****"
click at [379, 176] on select "**********" at bounding box center [423, 186] width 89 height 22
click at [643, 445] on input "**********" at bounding box center [646, 441] width 57 height 19
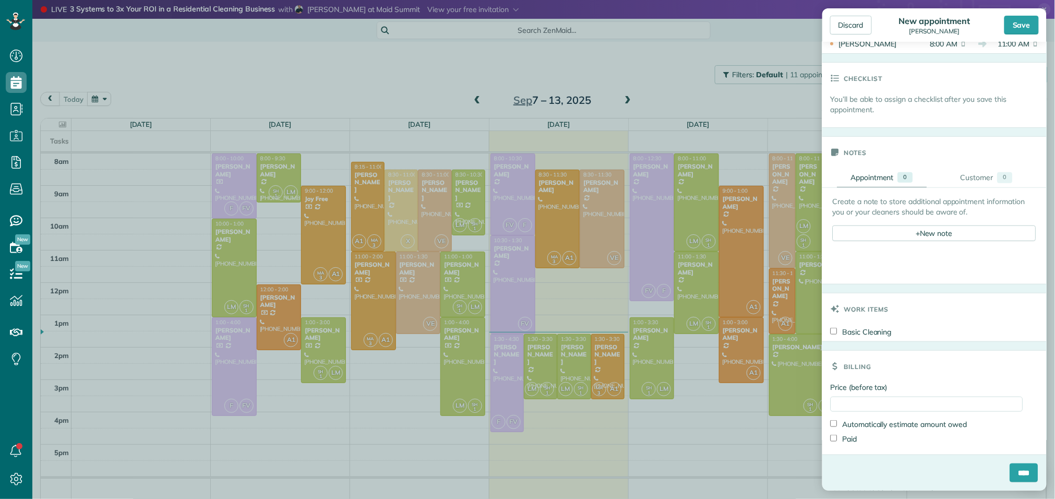
scroll to position [292, 0]
click at [1017, 469] on input "****" at bounding box center [1024, 472] width 28 height 19
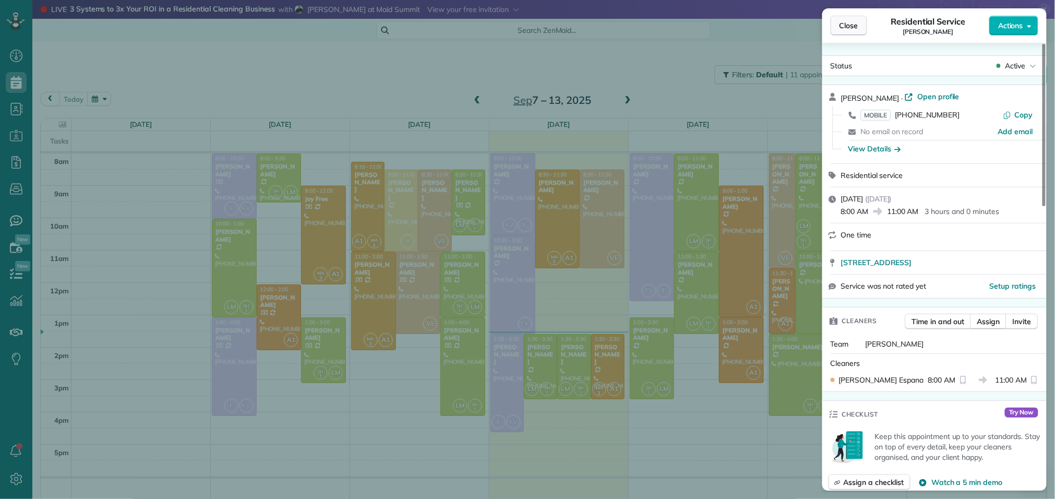
click at [848, 22] on span "Close" at bounding box center [848, 25] width 19 height 10
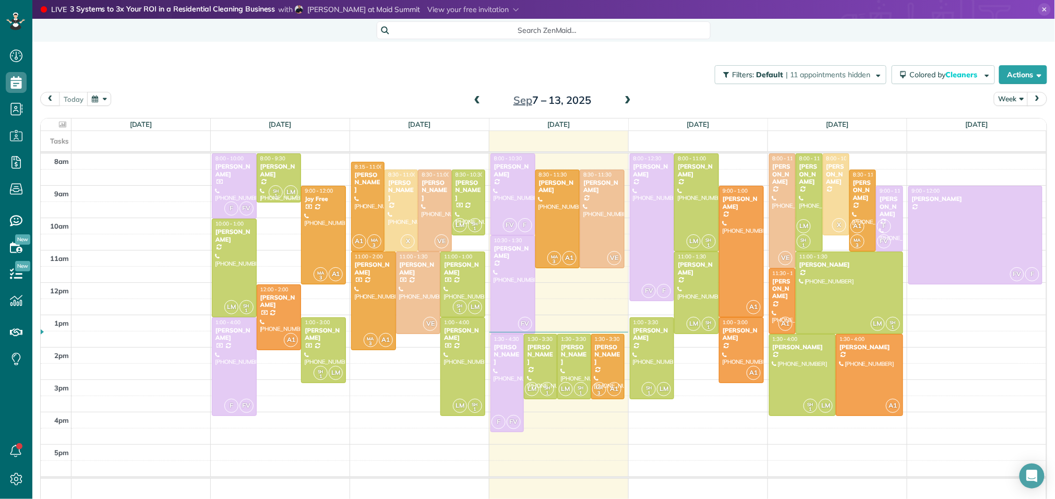
click at [625, 99] on span at bounding box center [627, 100] width 11 height 9
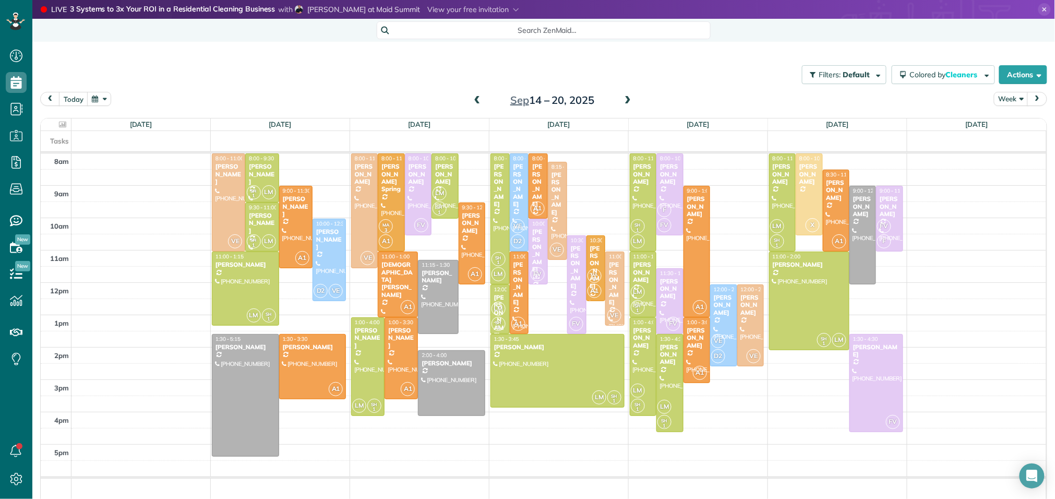
click at [479, 97] on span at bounding box center [477, 100] width 11 height 9
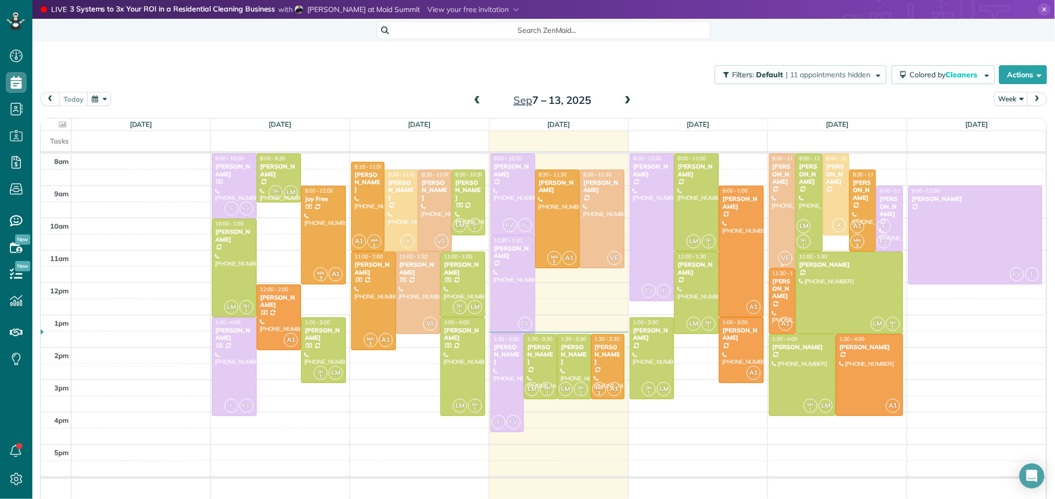
scroll to position [3, 0]
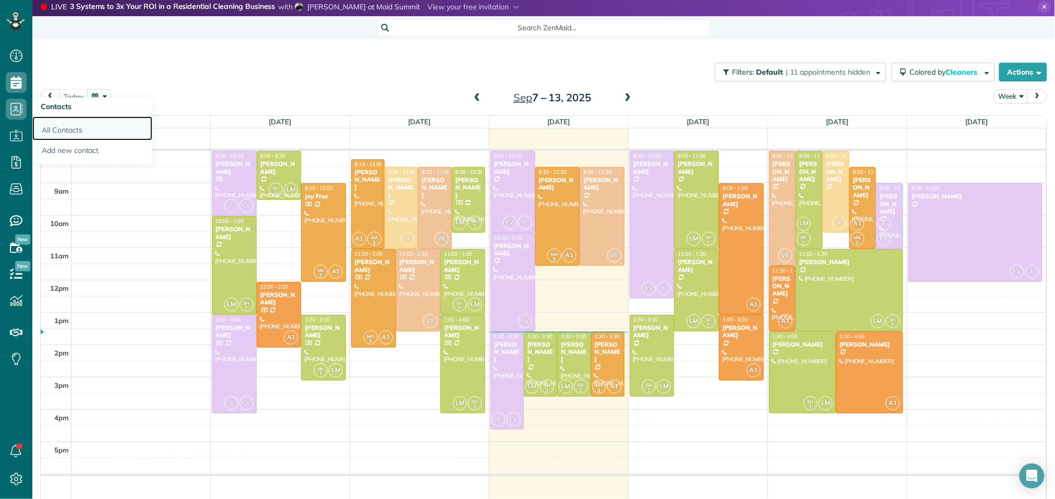
click at [41, 126] on link "All Contacts" at bounding box center [92, 128] width 120 height 24
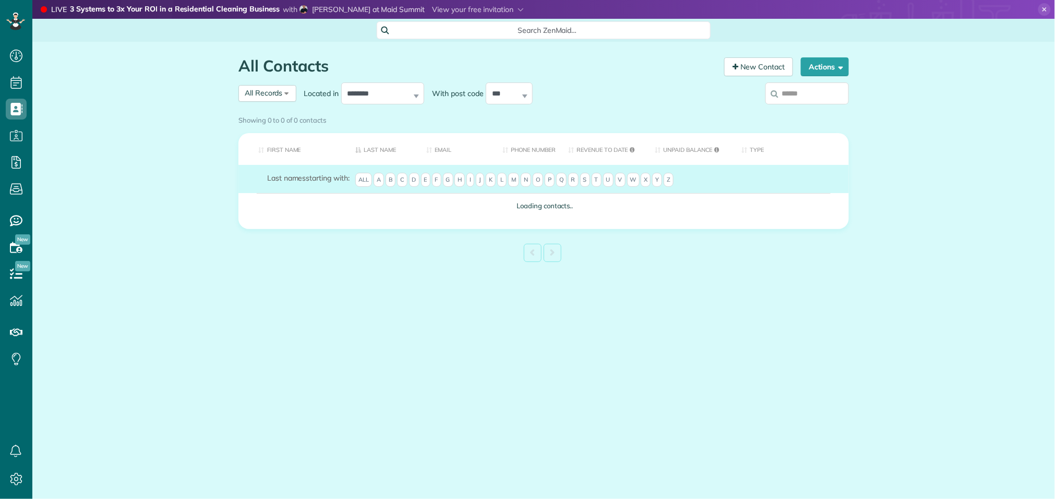
scroll to position [4, 4]
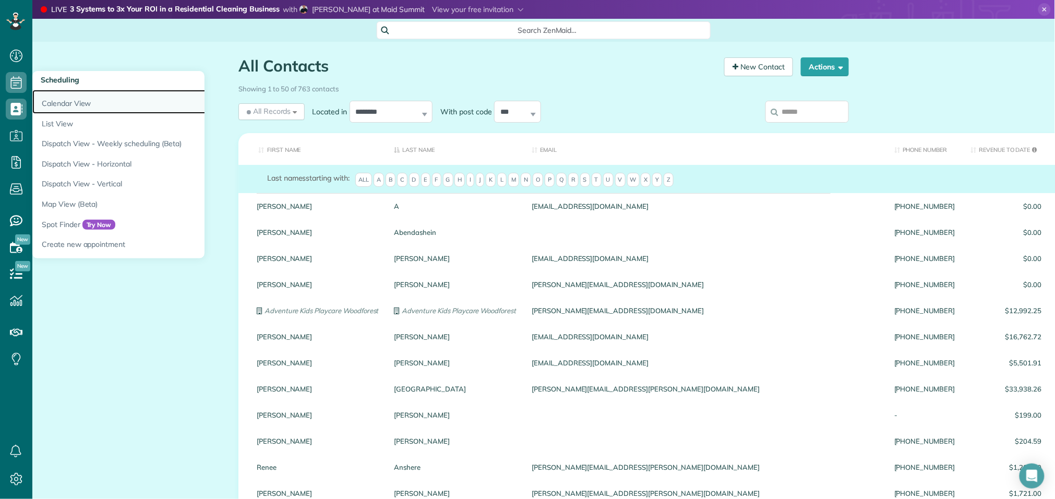
click at [84, 109] on link "Calendar View" at bounding box center [162, 102] width 261 height 24
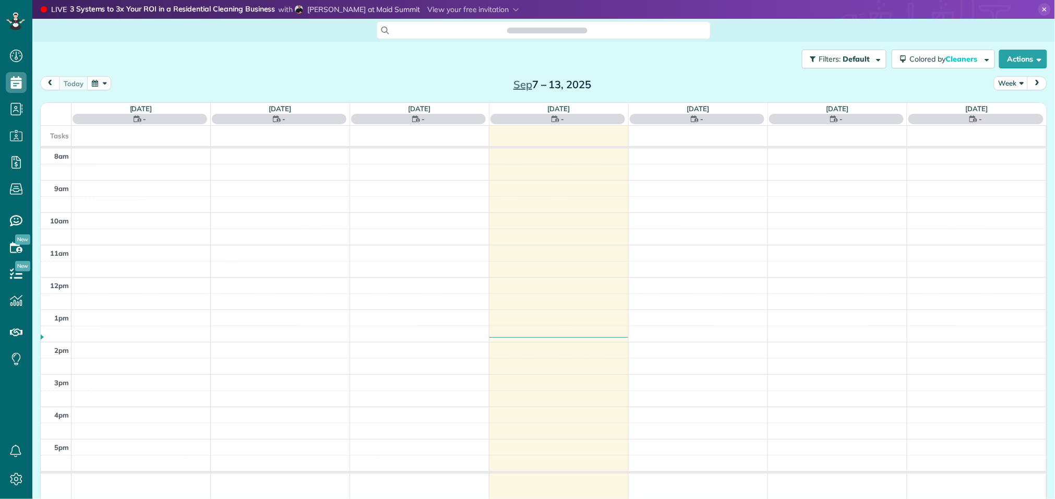
scroll to position [4, 4]
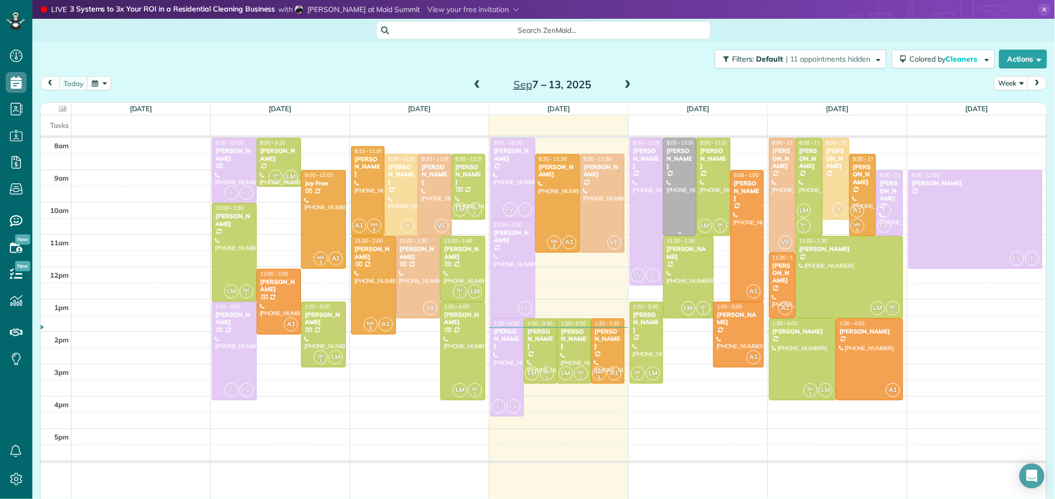
click at [681, 202] on div at bounding box center [680, 186] width 32 height 97
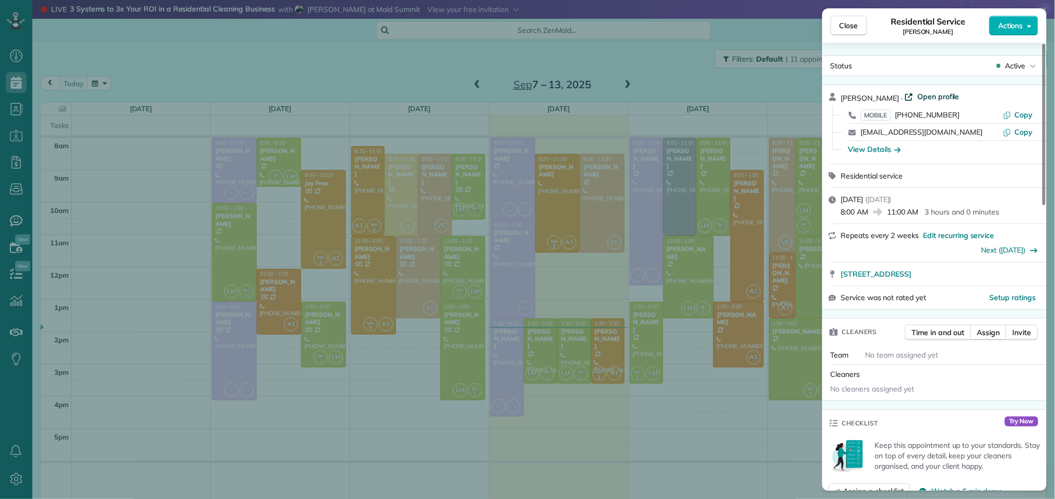
click at [932, 99] on span "Open profile" at bounding box center [938, 96] width 42 height 10
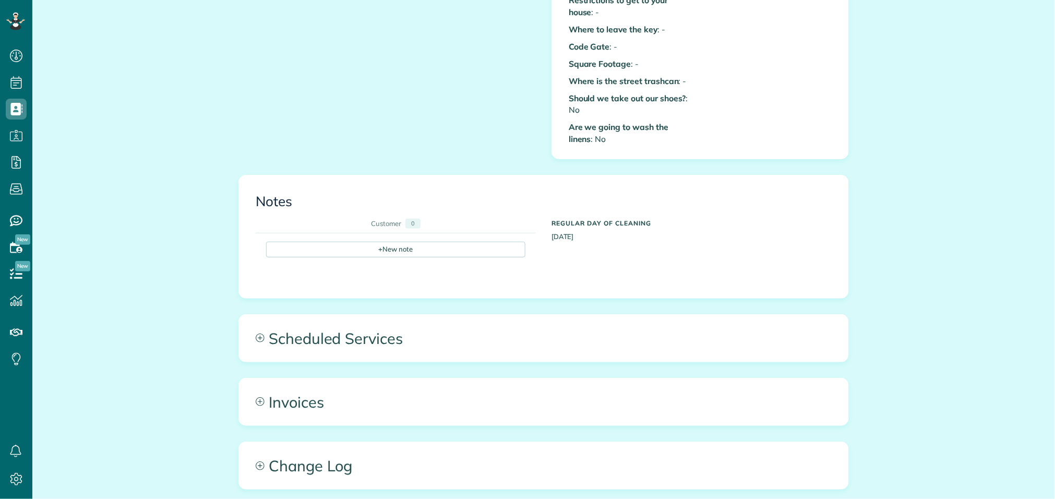
scroll to position [510, 0]
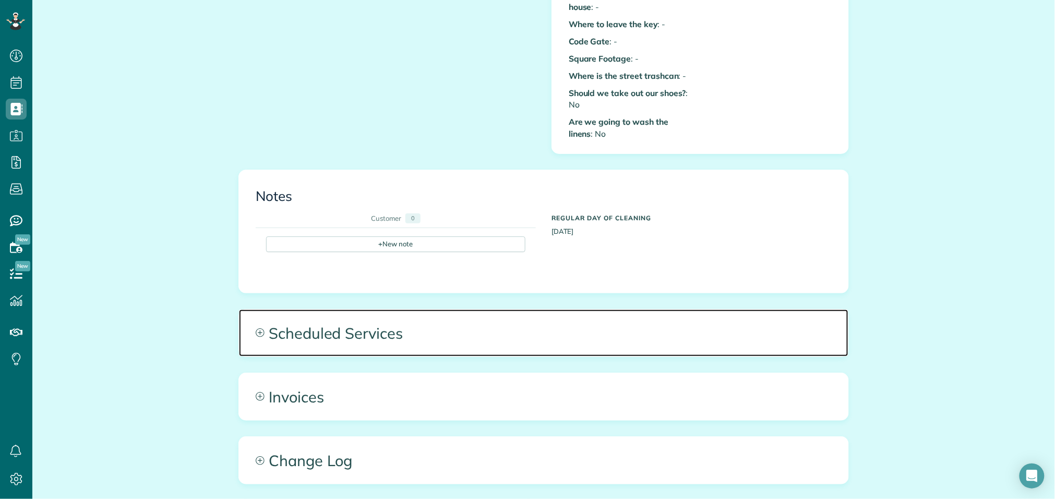
click at [365, 323] on span "Scheduled Services" at bounding box center [543, 332] width 609 height 47
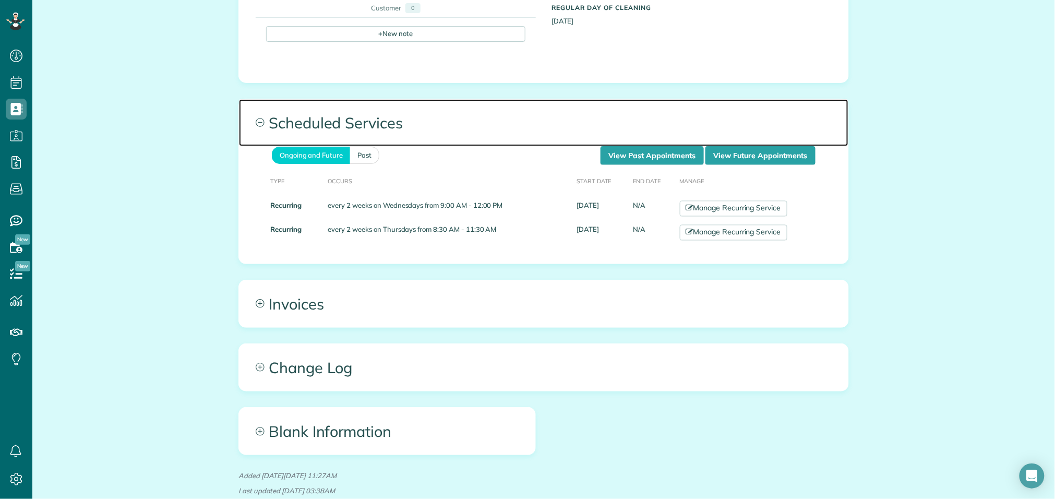
scroll to position [767, 0]
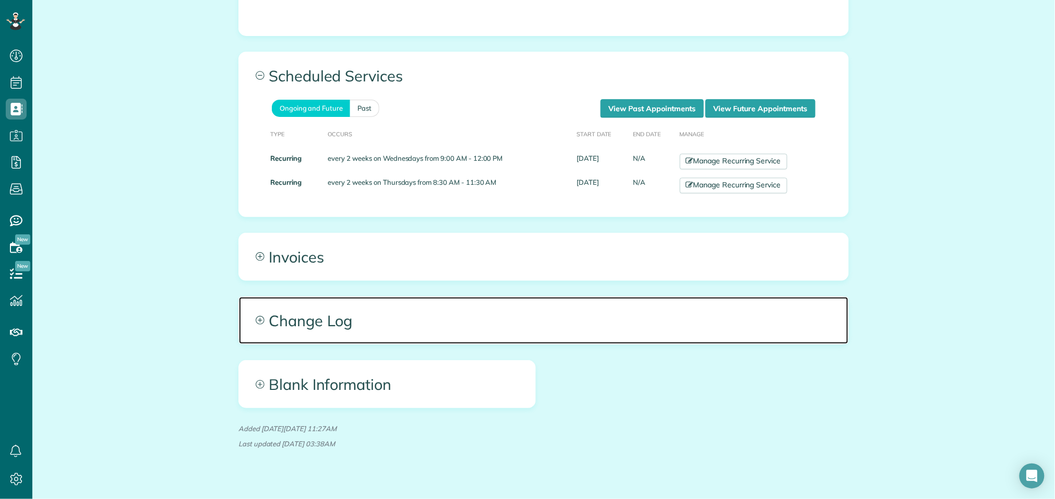
click at [371, 304] on span "Change Log" at bounding box center [543, 320] width 609 height 47
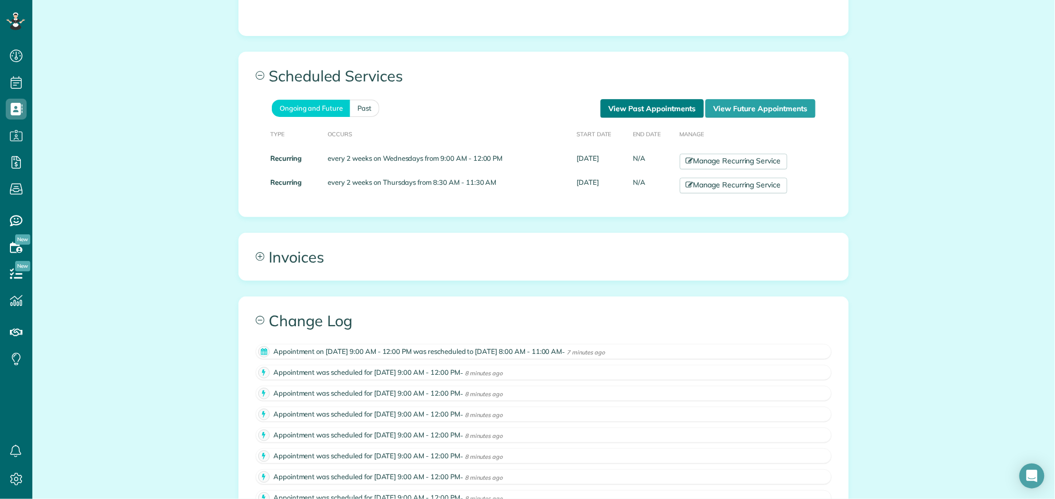
click at [648, 105] on link "View Past Appointments" at bounding box center [651, 108] width 103 height 19
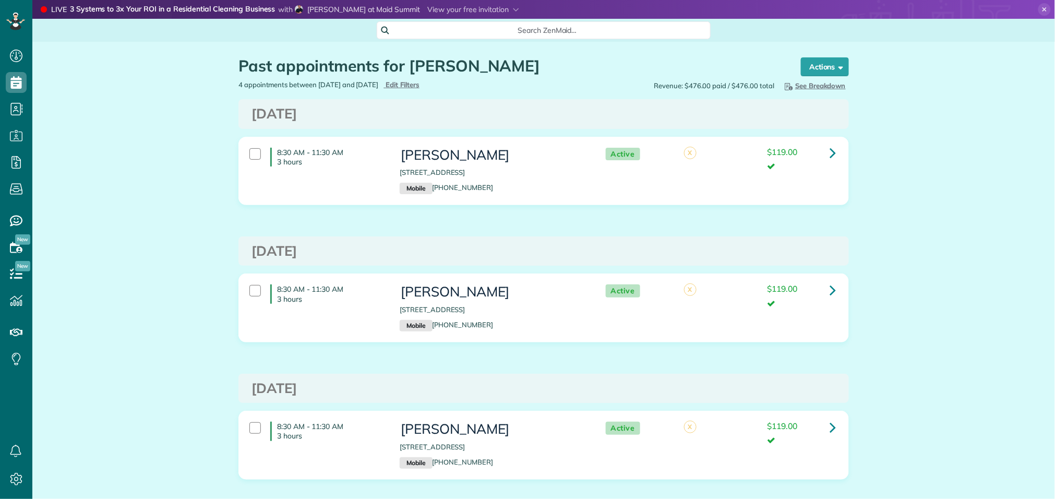
scroll to position [4, 4]
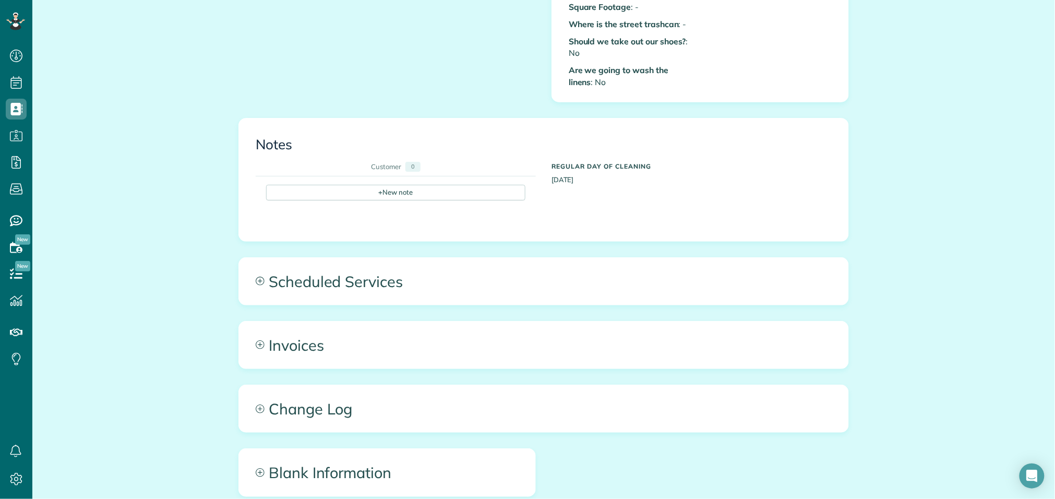
scroll to position [595, 0]
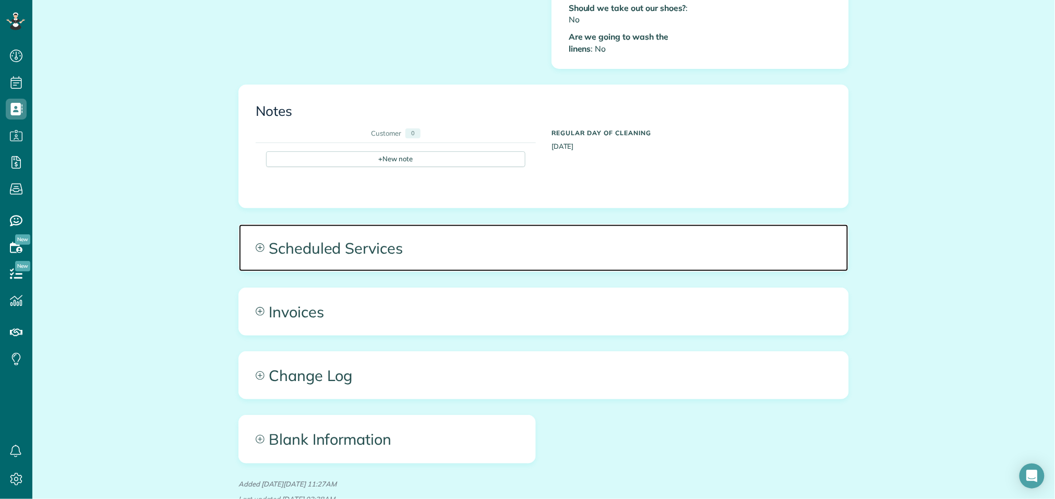
click at [487, 240] on span "Scheduled Services" at bounding box center [543, 247] width 609 height 47
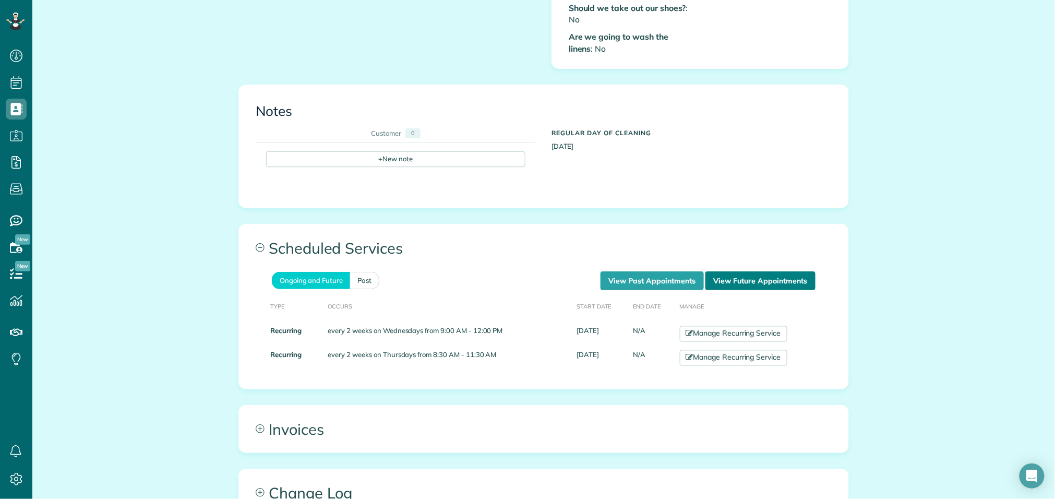
click at [765, 276] on link "View Future Appointments" at bounding box center [760, 280] width 110 height 19
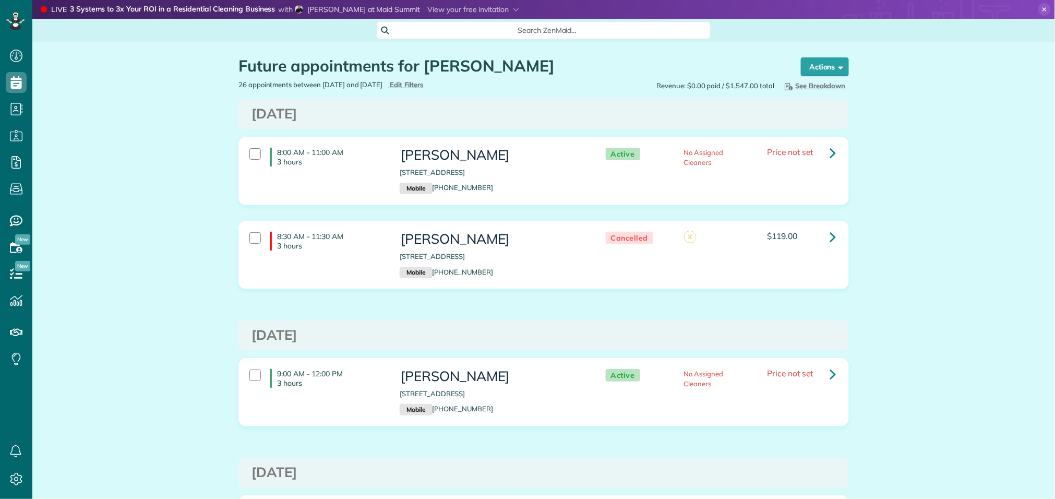
scroll to position [4, 4]
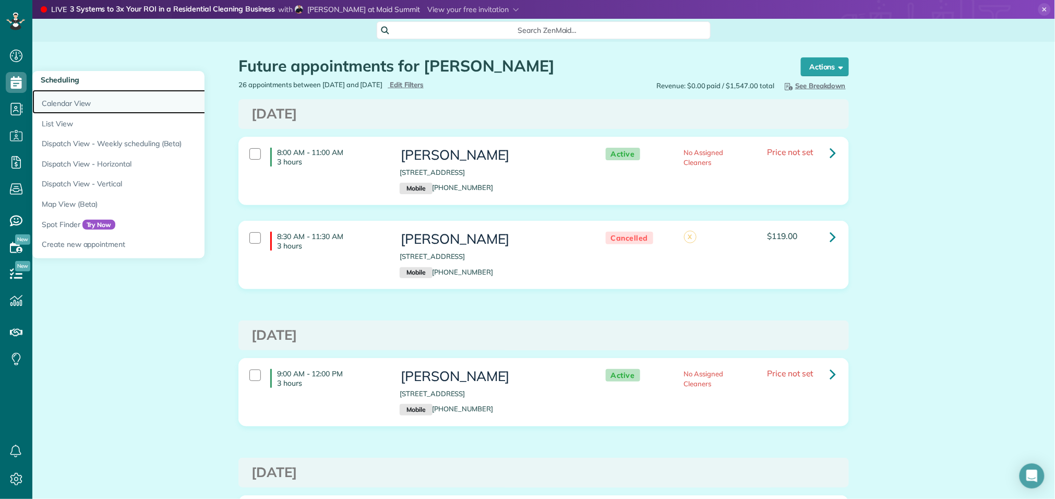
click at [43, 105] on link "Calendar View" at bounding box center [162, 102] width 261 height 24
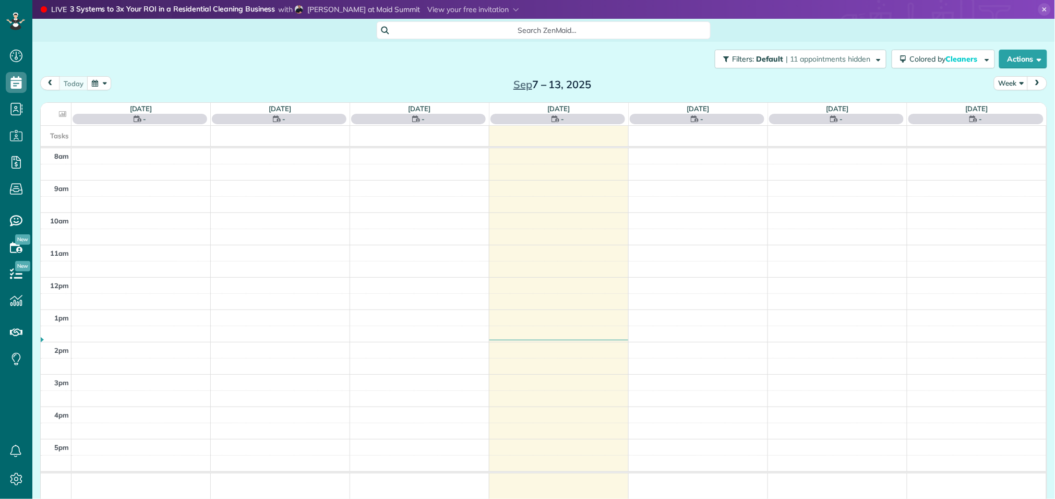
scroll to position [4, 4]
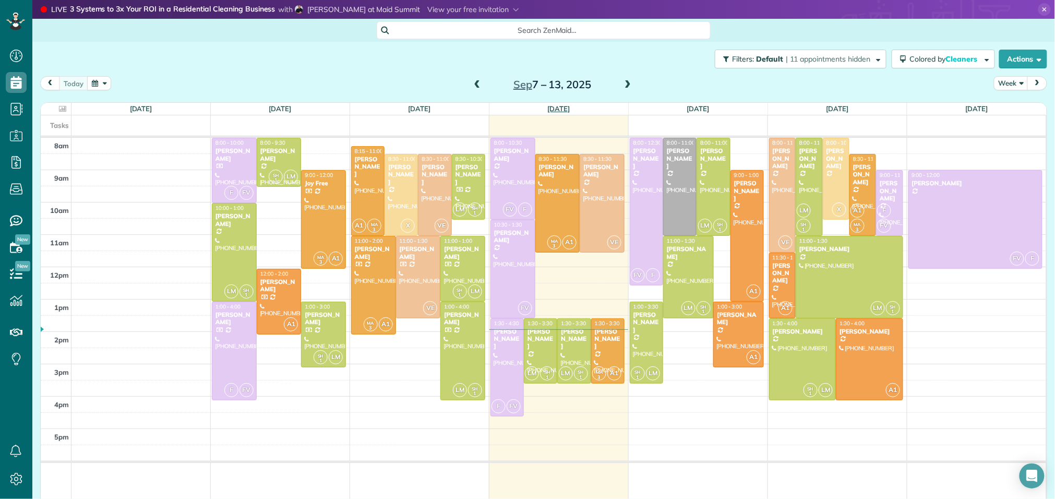
scroll to position [4, 4]
click at [679, 173] on div at bounding box center [680, 186] width 32 height 97
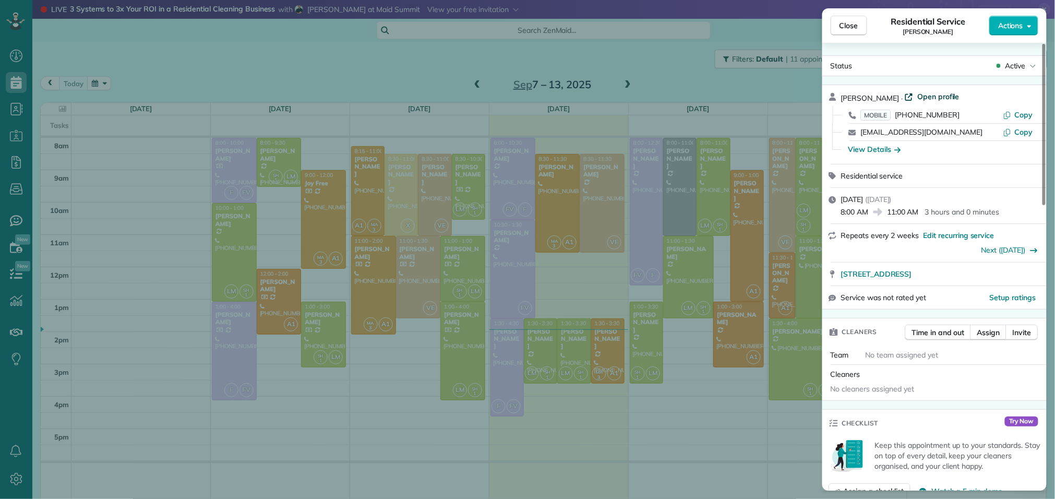
click at [923, 94] on span "Open profile" at bounding box center [938, 96] width 42 height 10
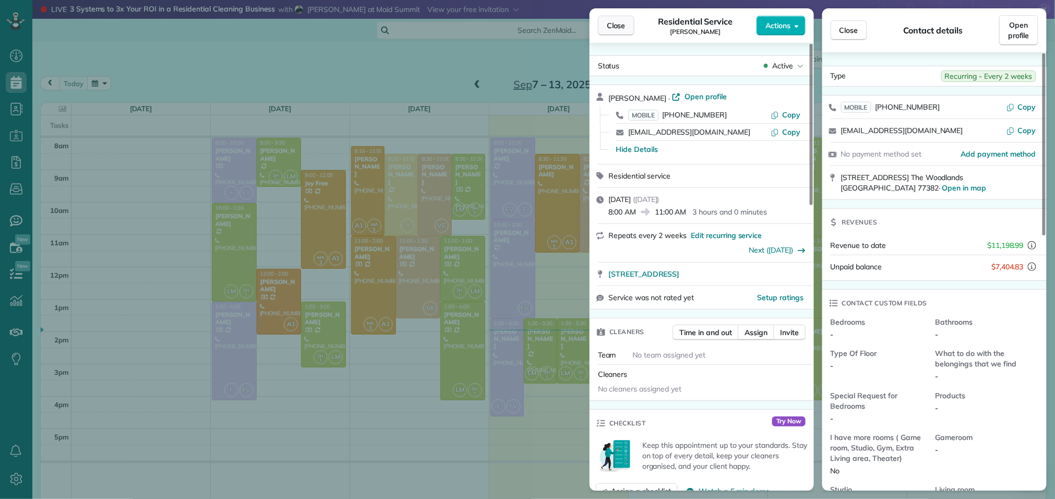
click at [607, 28] on span "Close" at bounding box center [616, 25] width 19 height 10
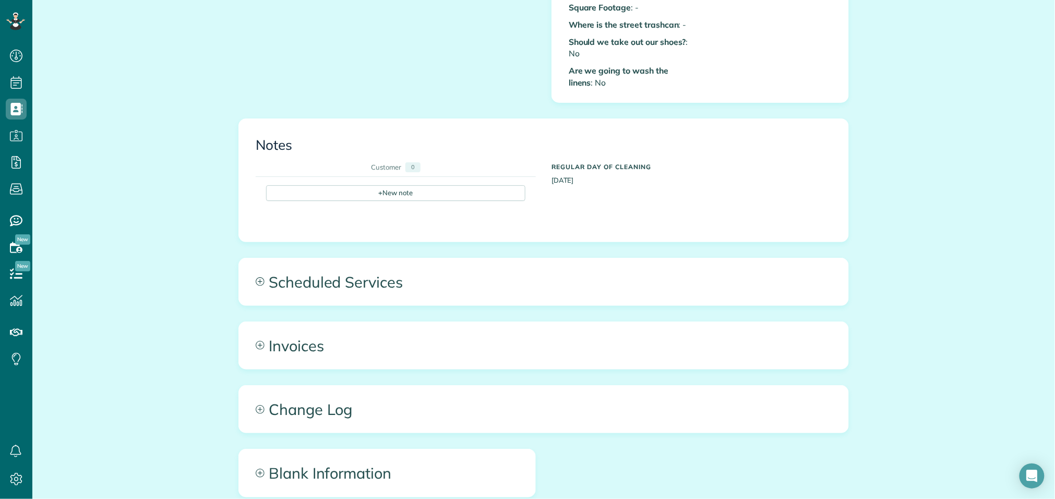
scroll to position [584, 0]
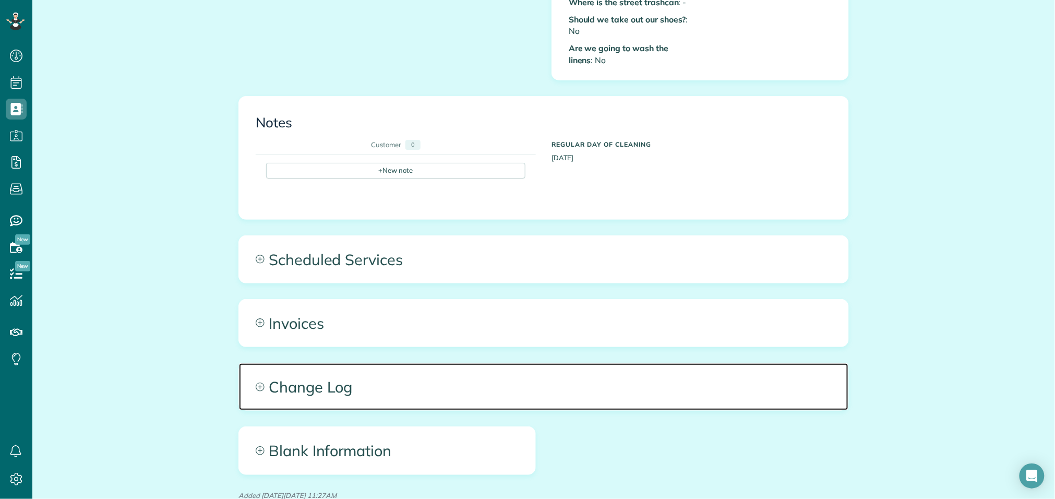
click at [445, 365] on span "Change Log" at bounding box center [543, 386] width 609 height 47
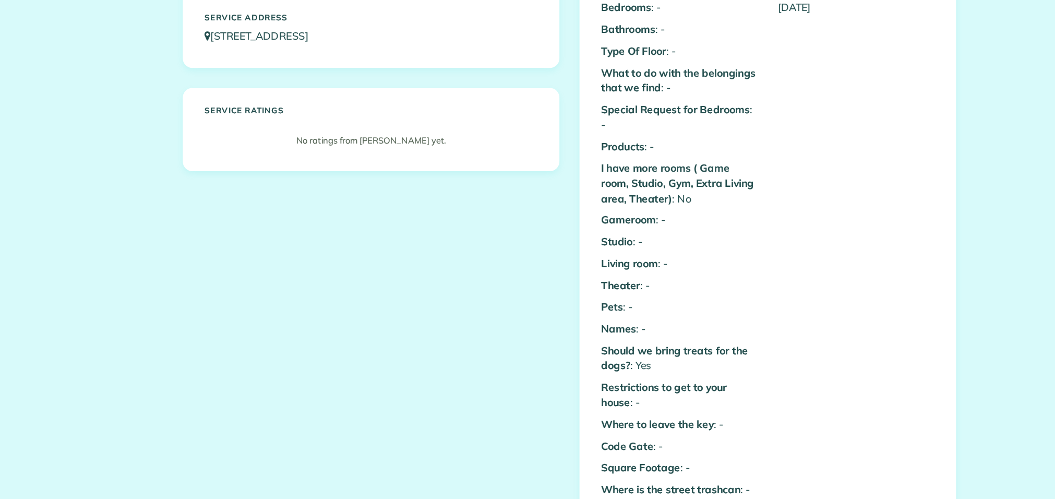
scroll to position [0, 0]
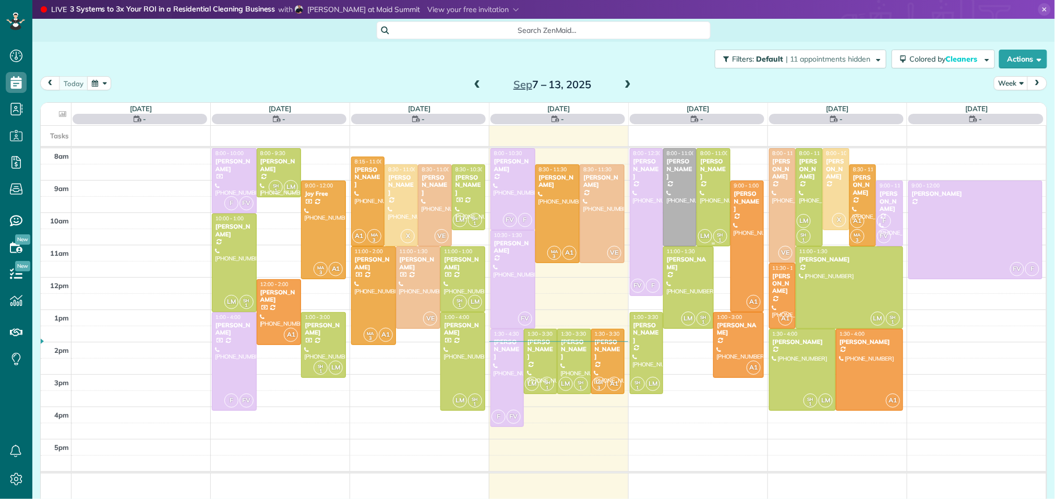
scroll to position [4, 4]
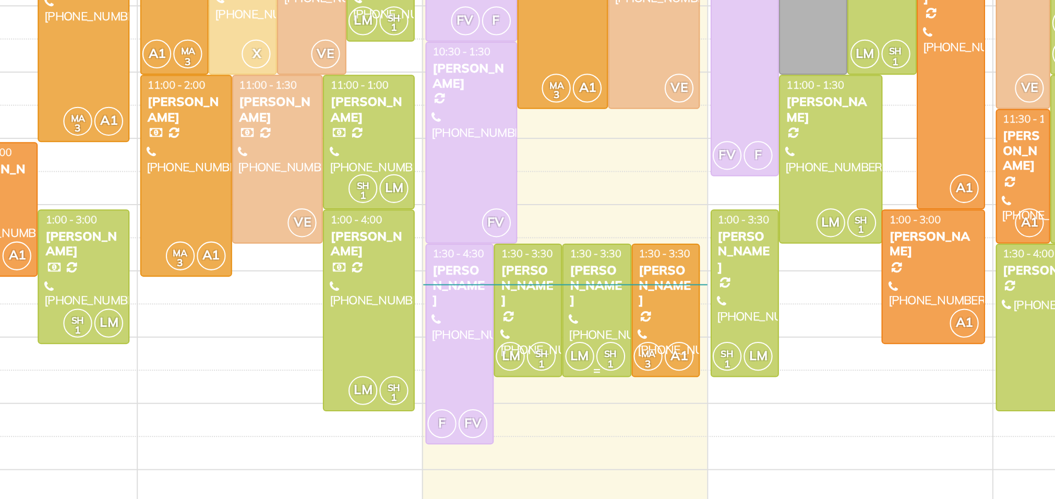
click at [574, 344] on div "[PERSON_NAME]" at bounding box center [573, 339] width 27 height 22
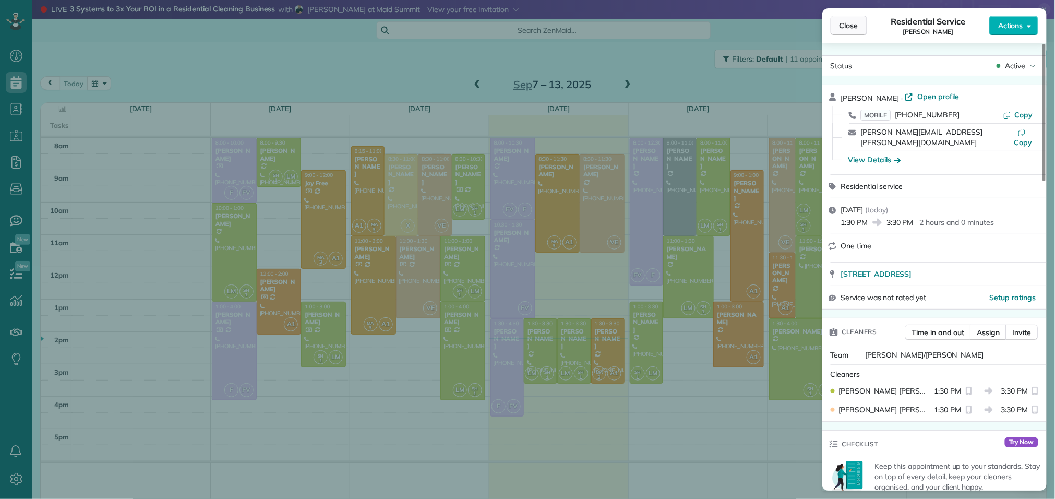
click at [857, 26] on span "Close" at bounding box center [848, 25] width 19 height 10
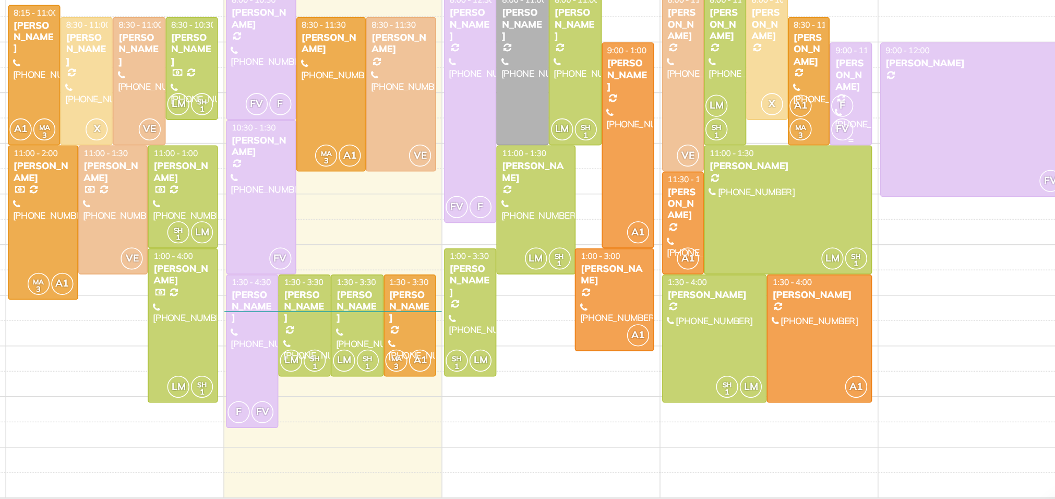
click at [890, 208] on span "F" at bounding box center [884, 210] width 14 height 14
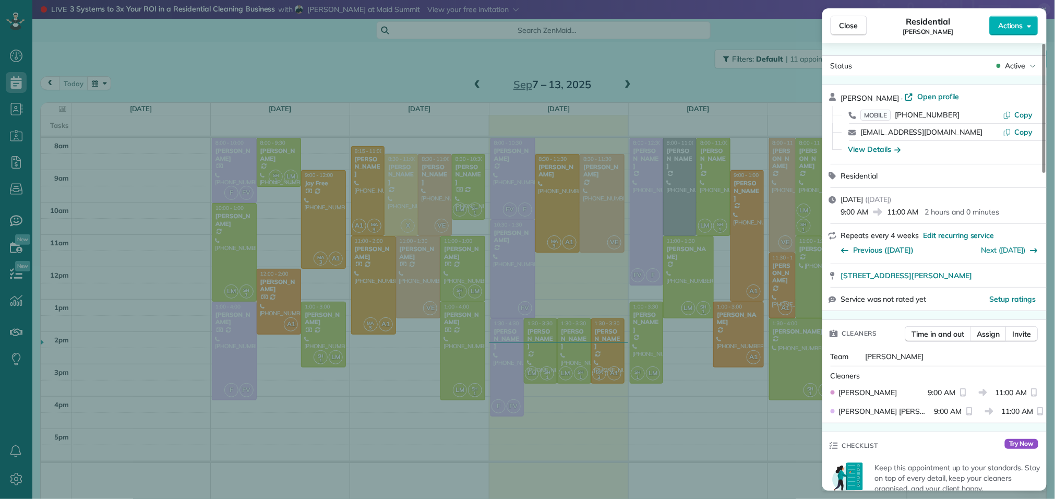
scroll to position [1, 0]
click at [947, 276] on span "[STREET_ADDRESS][PERSON_NAME]" at bounding box center [906, 275] width 131 height 10
click at [847, 28] on span "Close" at bounding box center [848, 25] width 19 height 10
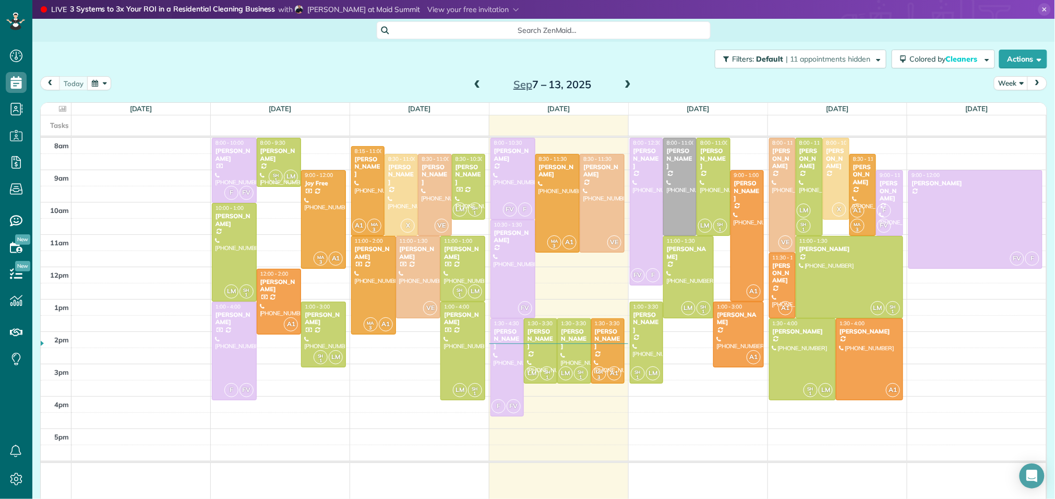
click at [956, 153] on div "8am 9am 10am 11am 12pm 1pm 2pm 3pm 4pm 5pm F FV 8:00 - 10:00 [PERSON_NAME] [PHO…" at bounding box center [543, 329] width 1005 height 382
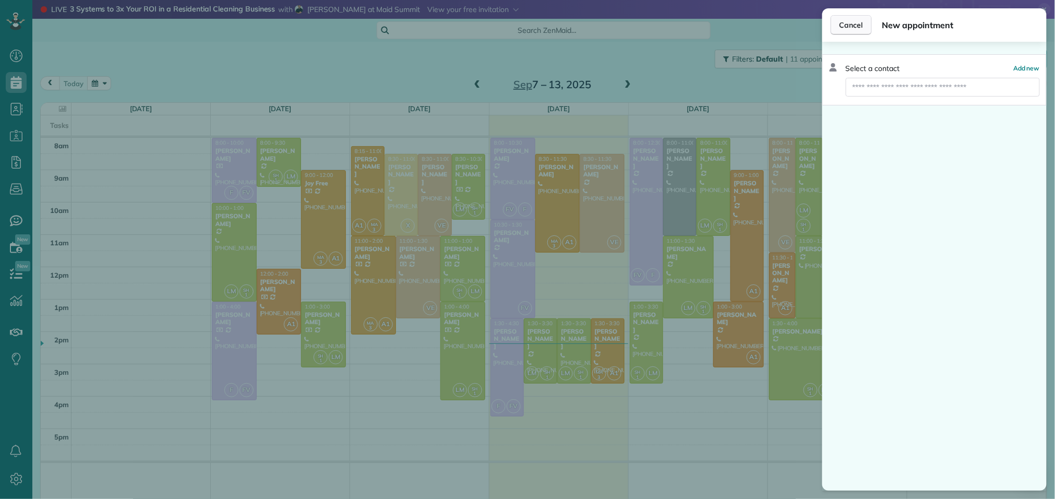
click at [860, 30] on button "Cancel" at bounding box center [850, 25] width 41 height 20
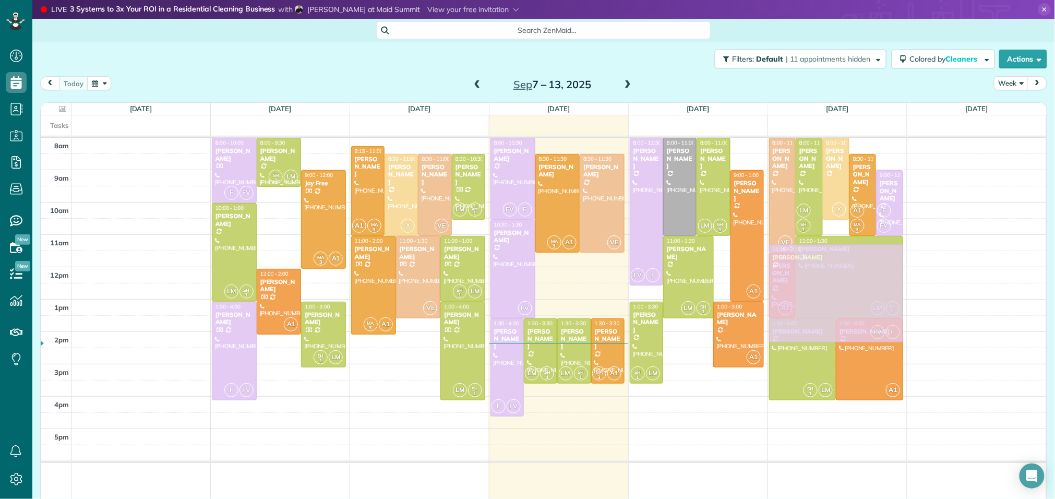
drag, startPoint x: 960, startPoint y: 200, endPoint x: 867, endPoint y: 274, distance: 118.0
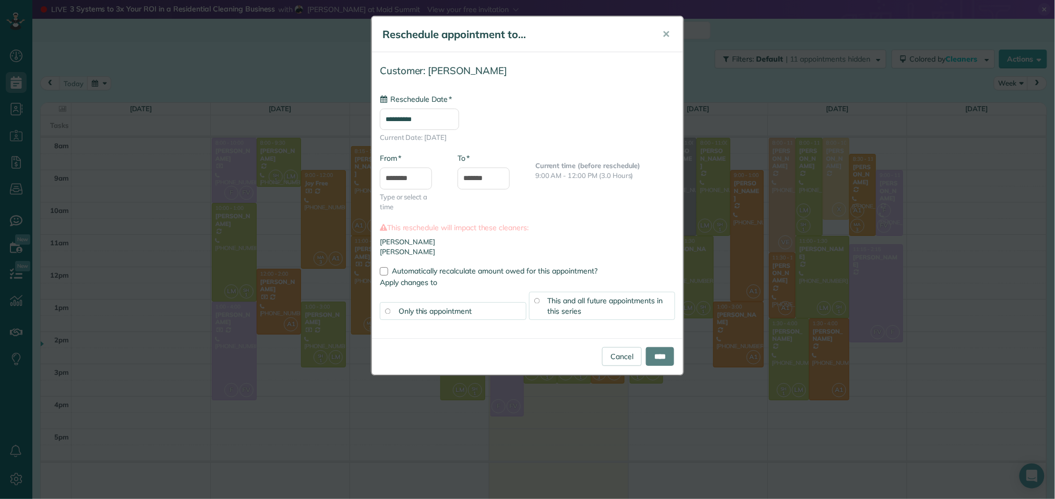
type input "**********"
click at [666, 358] on input "****" at bounding box center [660, 356] width 28 height 19
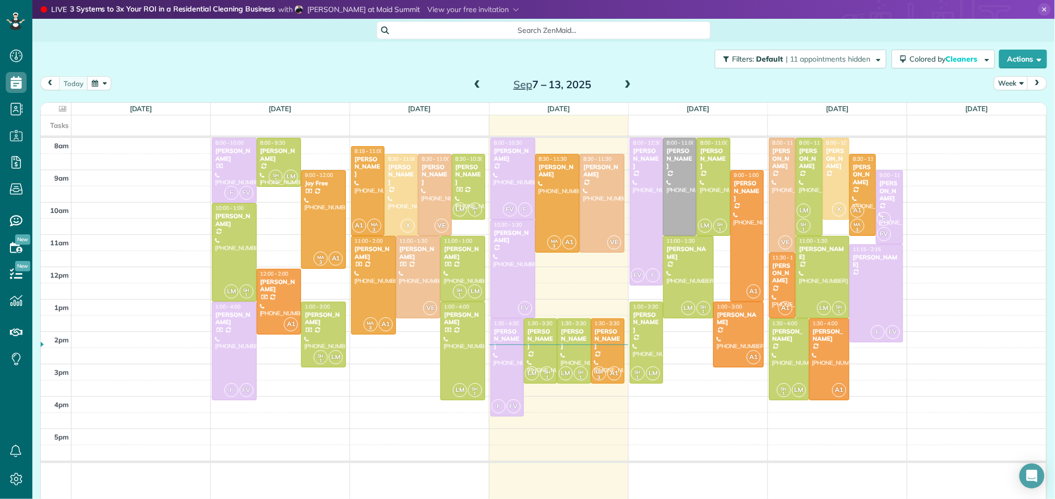
drag, startPoint x: 895, startPoint y: 235, endPoint x: 895, endPoint y: 242, distance: 6.3
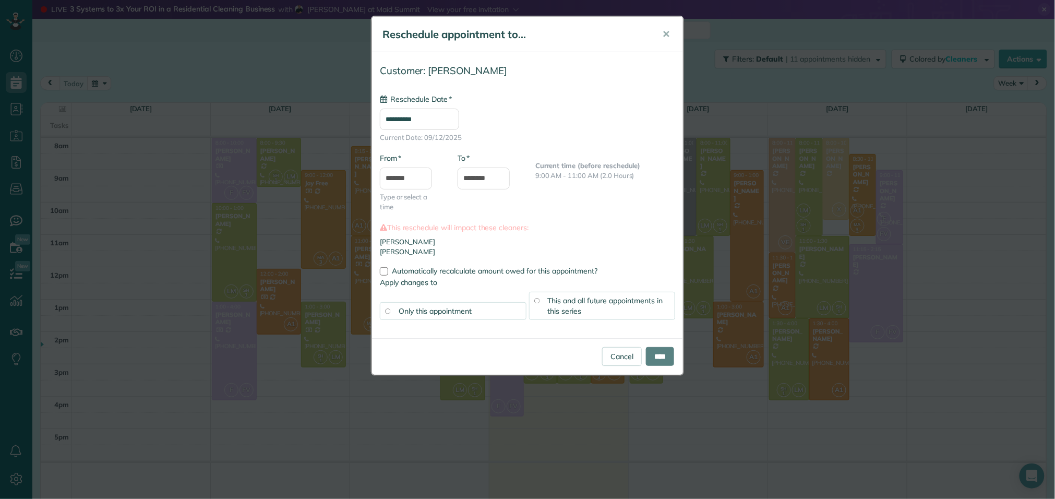
type input "**********"
click at [653, 360] on input "****" at bounding box center [660, 356] width 28 height 19
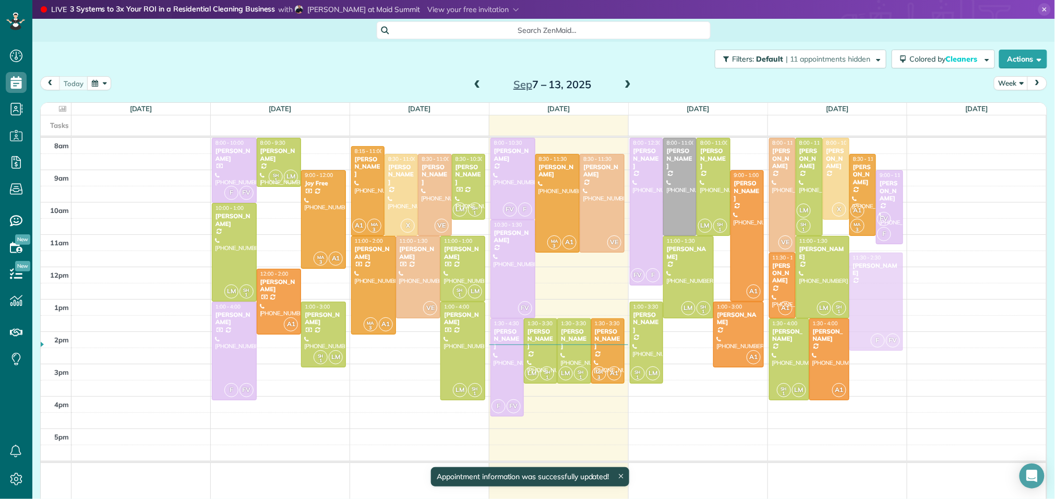
drag, startPoint x: 873, startPoint y: 287, endPoint x: 873, endPoint y: 295, distance: 7.8
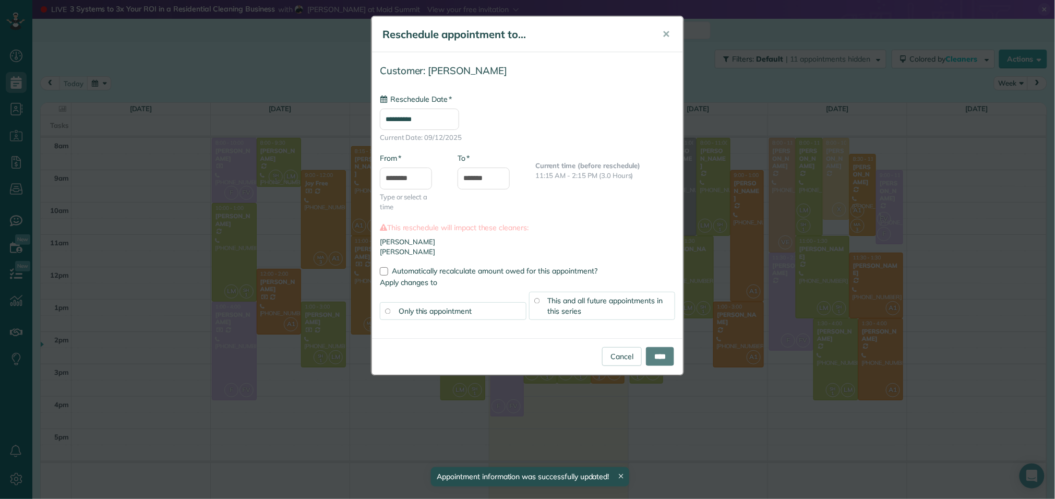
type input "**********"
click at [665, 352] on input "****" at bounding box center [660, 356] width 28 height 19
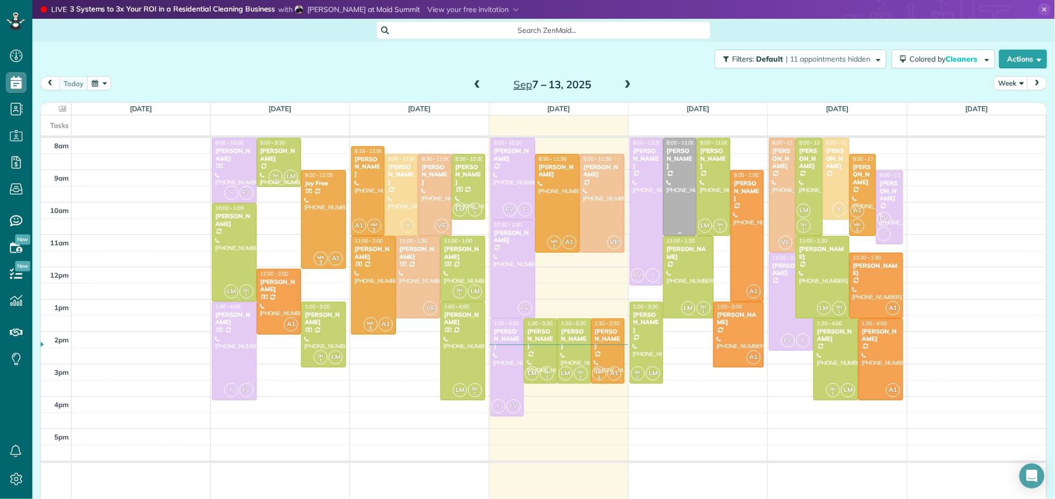
click at [683, 168] on div at bounding box center [680, 186] width 32 height 97
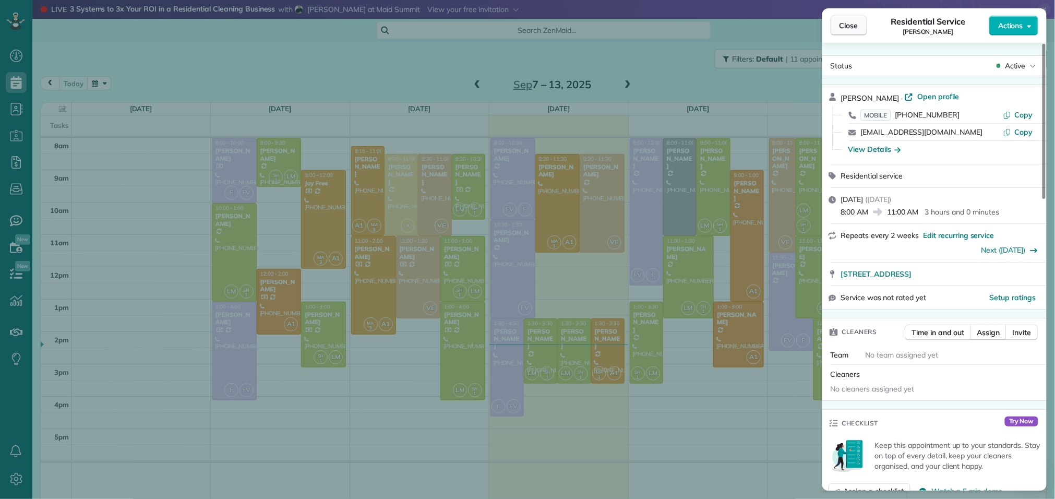
click at [859, 26] on button "Close" at bounding box center [848, 26] width 37 height 20
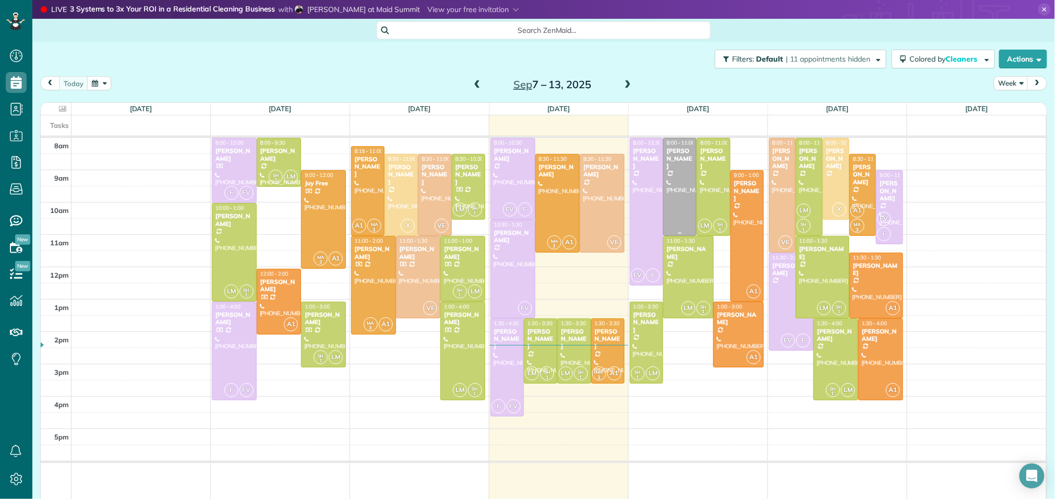
click at [681, 172] on div at bounding box center [680, 186] width 32 height 97
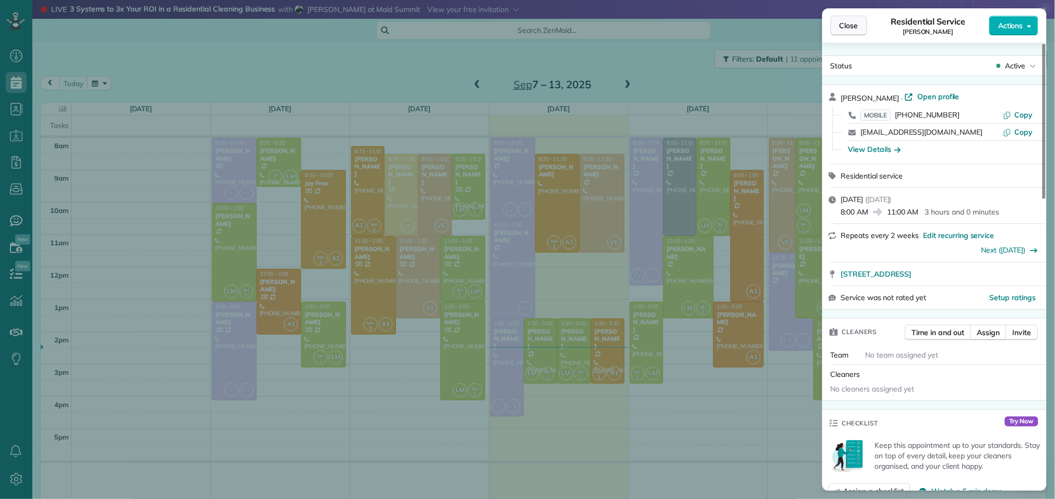
click at [846, 31] on button "Close" at bounding box center [848, 26] width 37 height 20
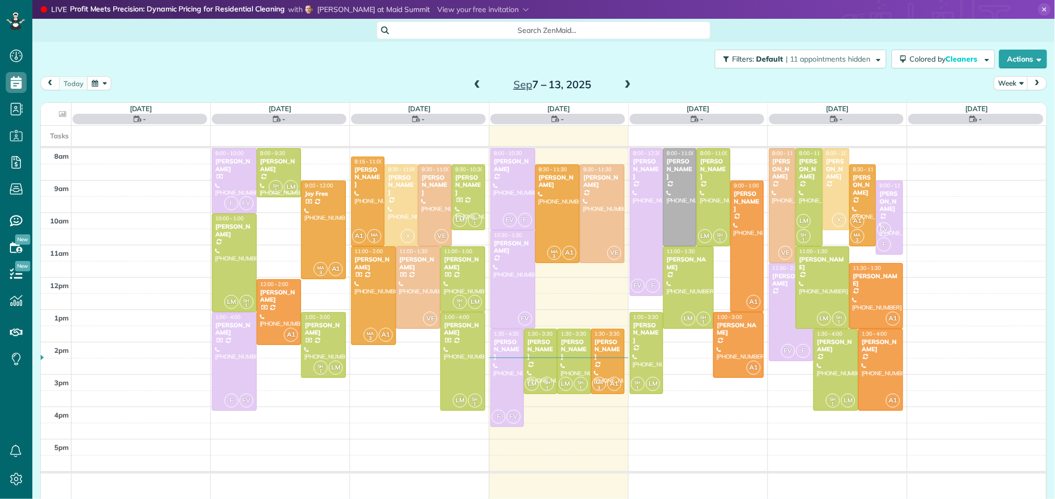
scroll to position [4, 4]
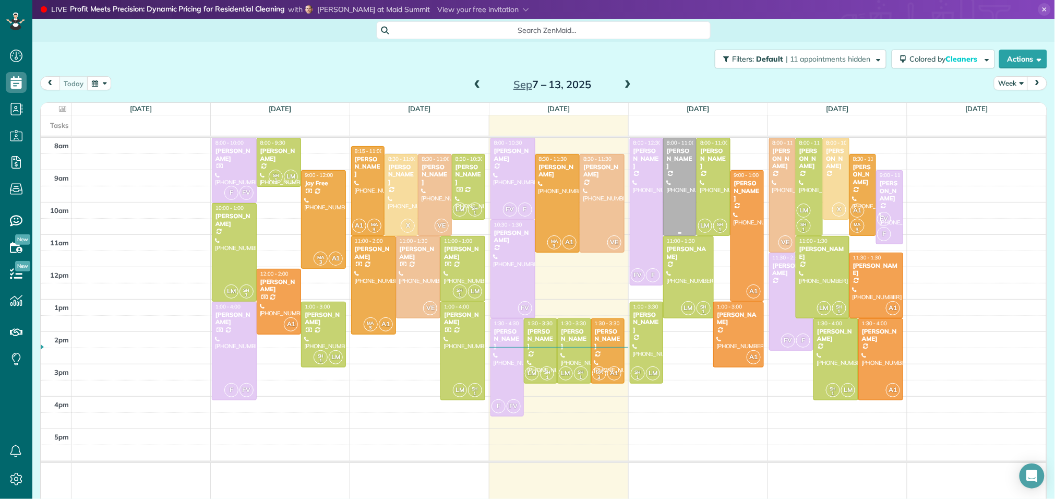
click at [683, 175] on div at bounding box center [680, 186] width 32 height 97
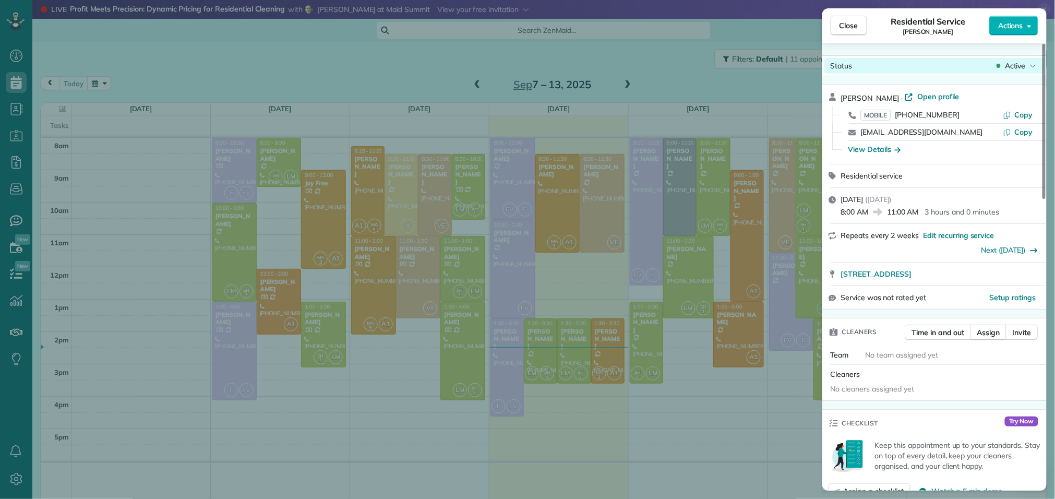
click at [1008, 69] on span "Active" at bounding box center [1015, 66] width 21 height 10
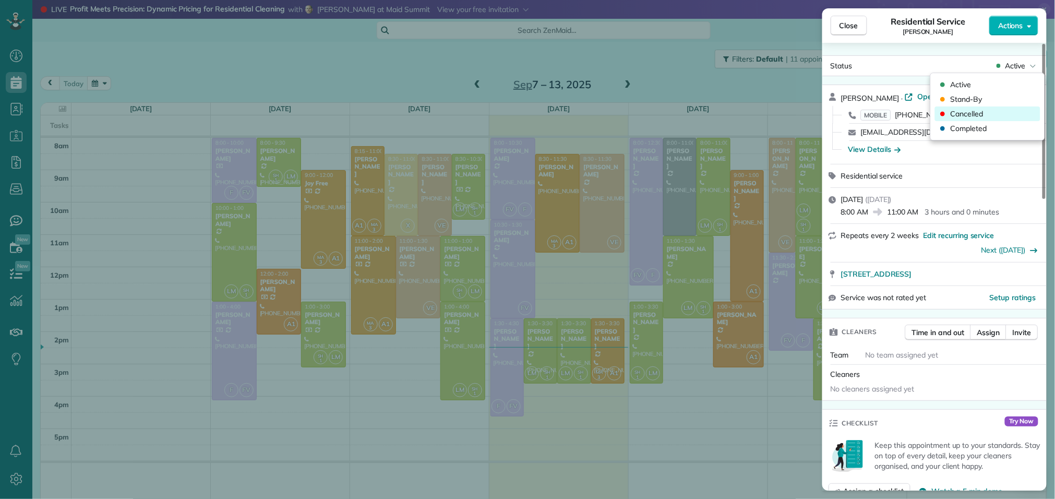
click at [975, 112] on span "Cancelled" at bounding box center [966, 113] width 33 height 10
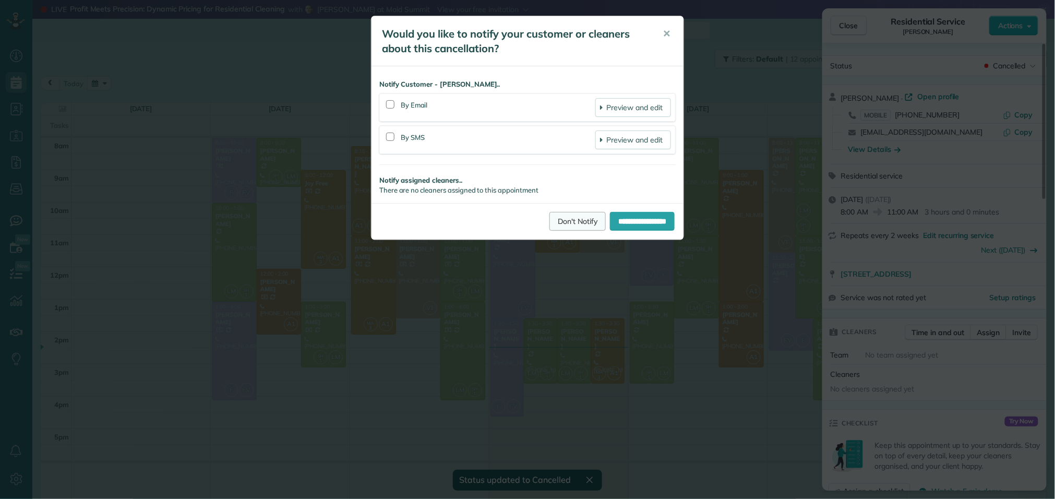
click at [558, 223] on link "Don't Notify" at bounding box center [577, 221] width 56 height 19
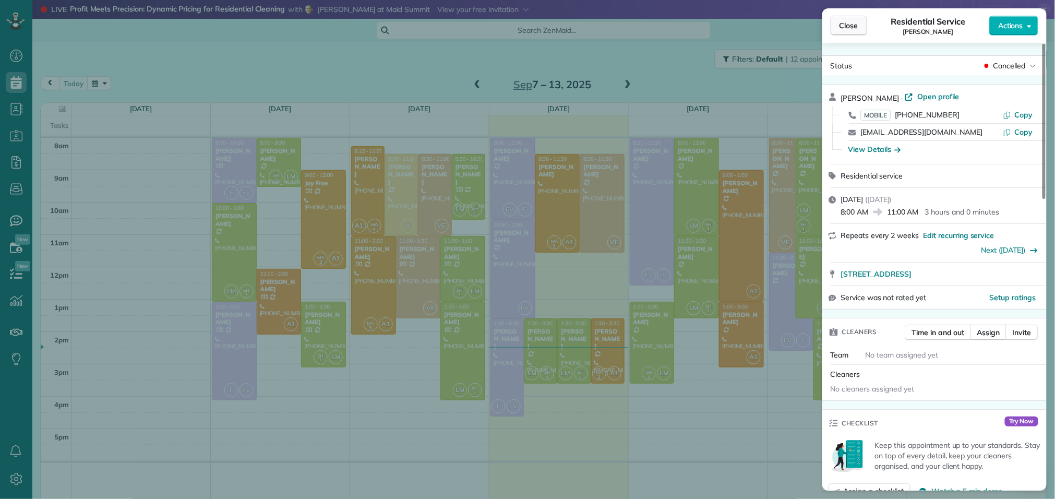
click at [853, 29] on span "Close" at bounding box center [848, 25] width 19 height 10
